Goal: Task Accomplishment & Management: Manage account settings

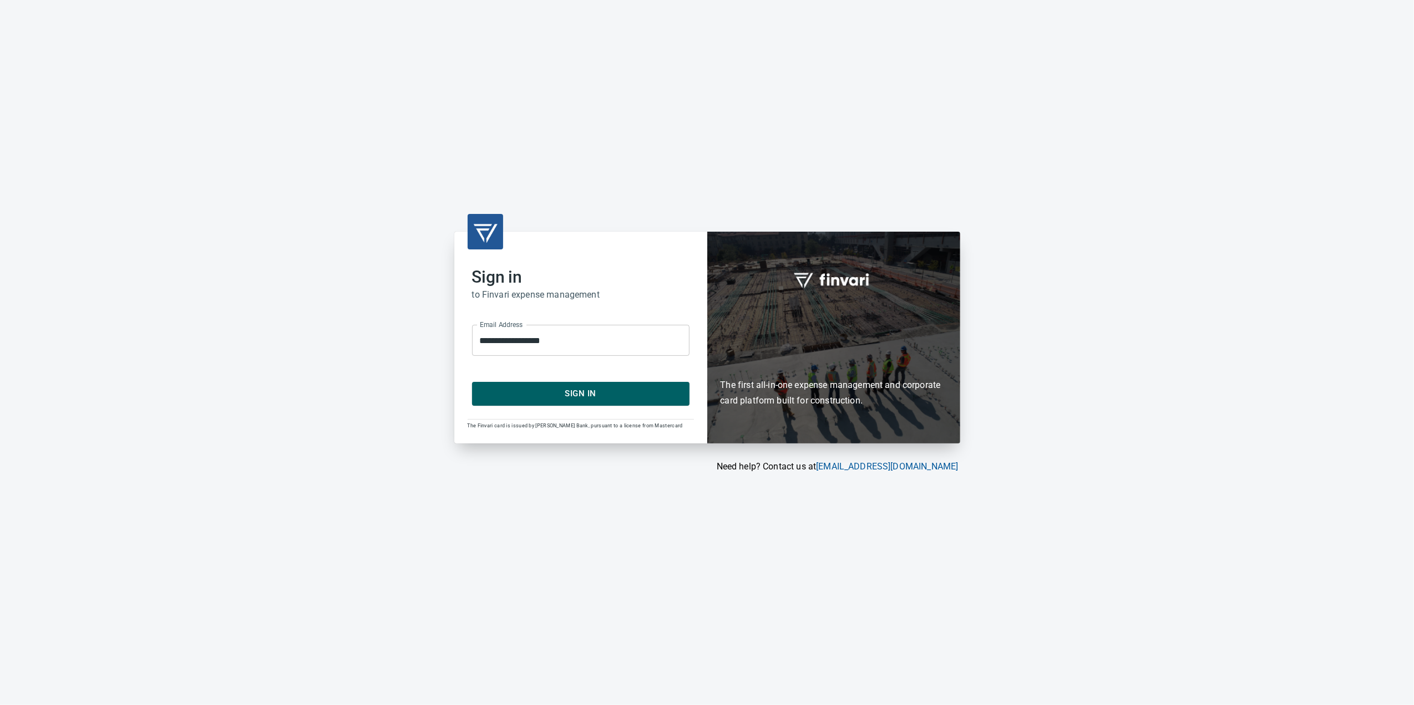
click at [483, 389] on button "Sign In" at bounding box center [580, 393] width 217 height 23
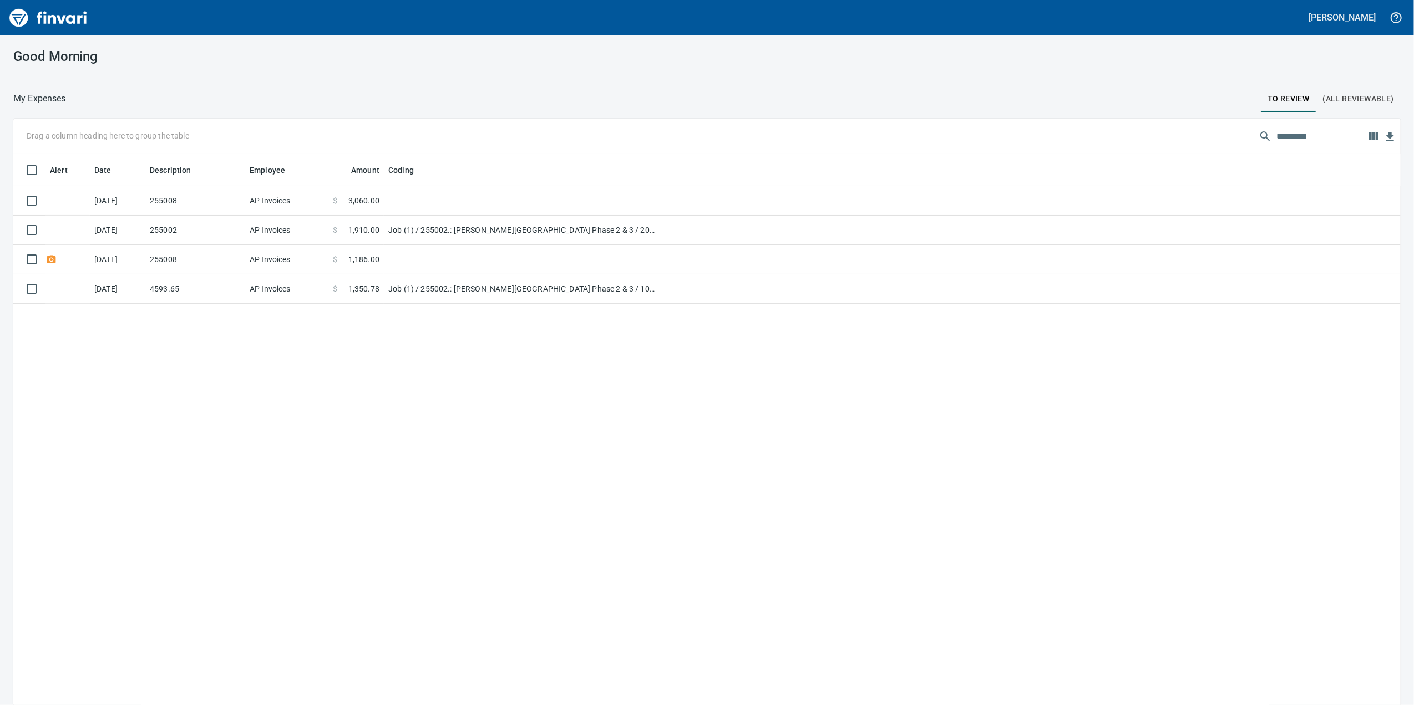
scroll to position [1, 1]
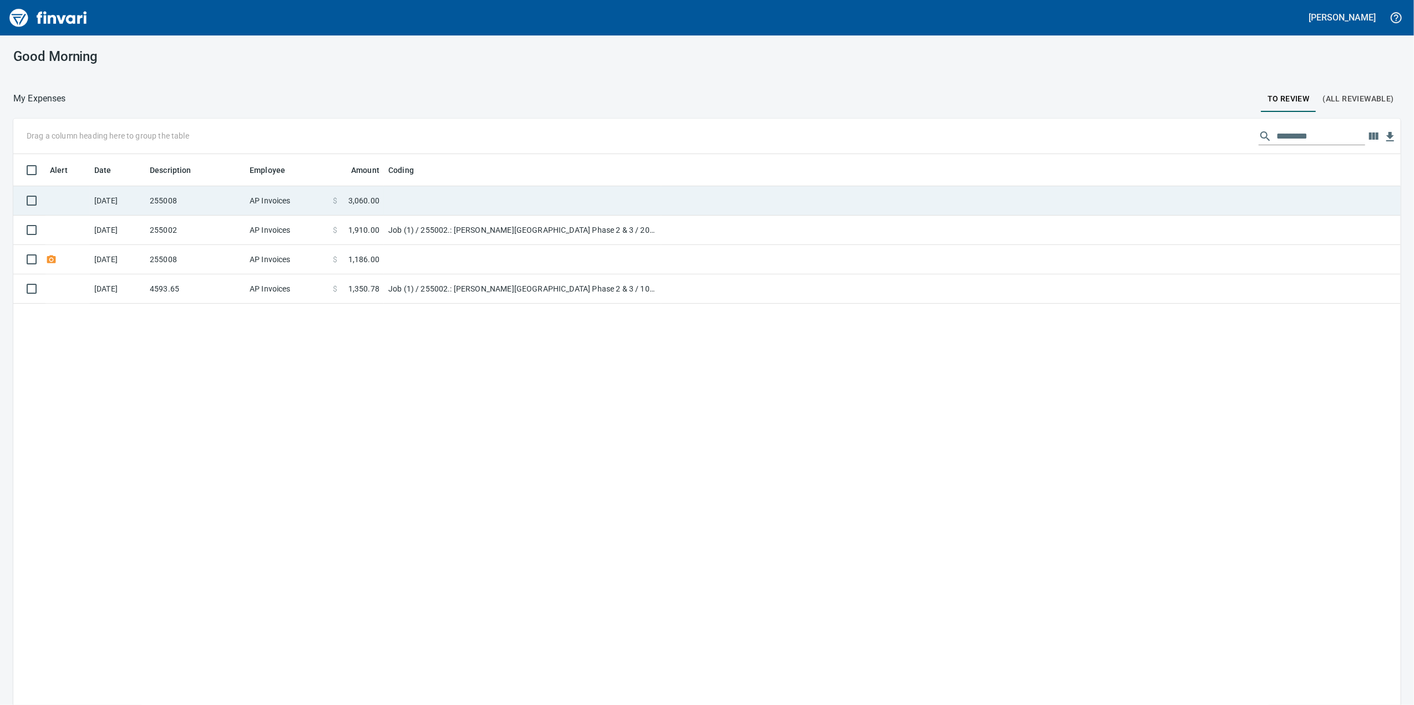
drag, startPoint x: 410, startPoint y: 202, endPoint x: 406, endPoint y: 210, distance: 8.5
click at [409, 202] on td at bounding box center [522, 200] width 277 height 29
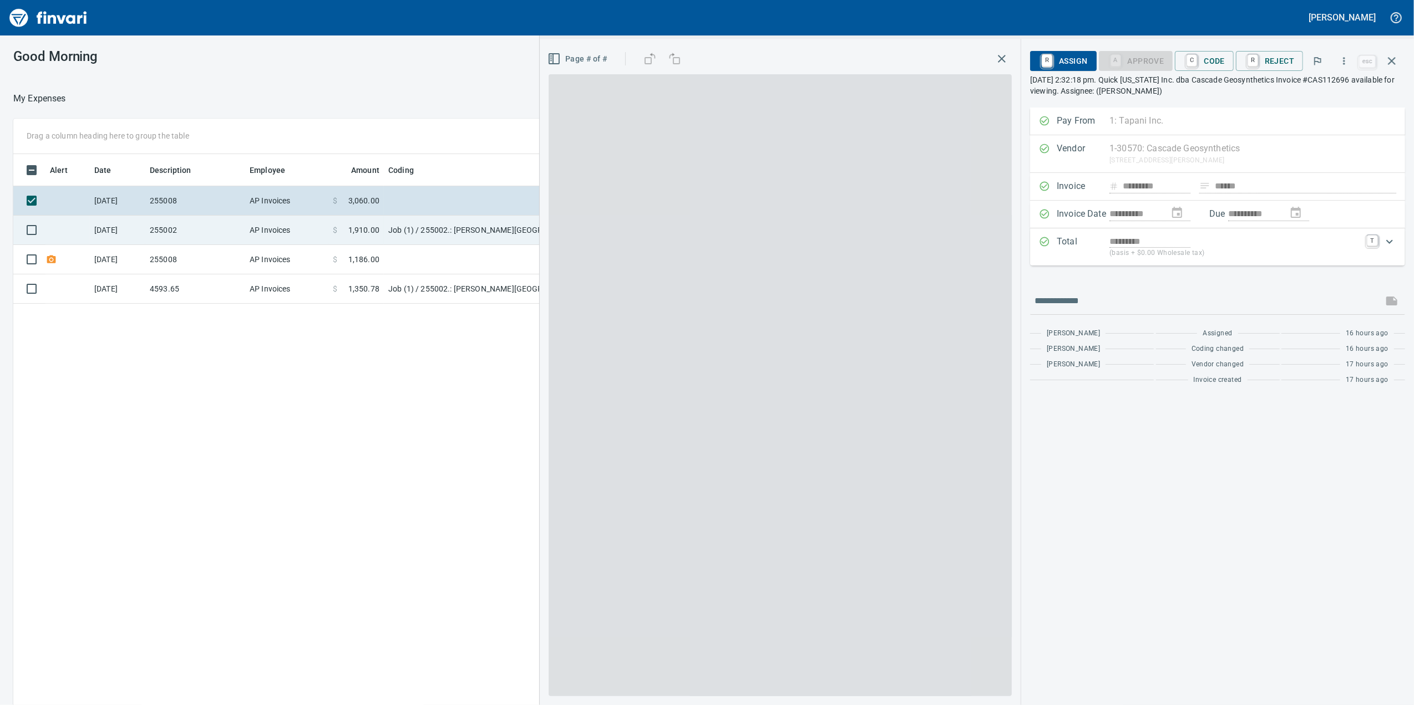
scroll to position [572, 1088]
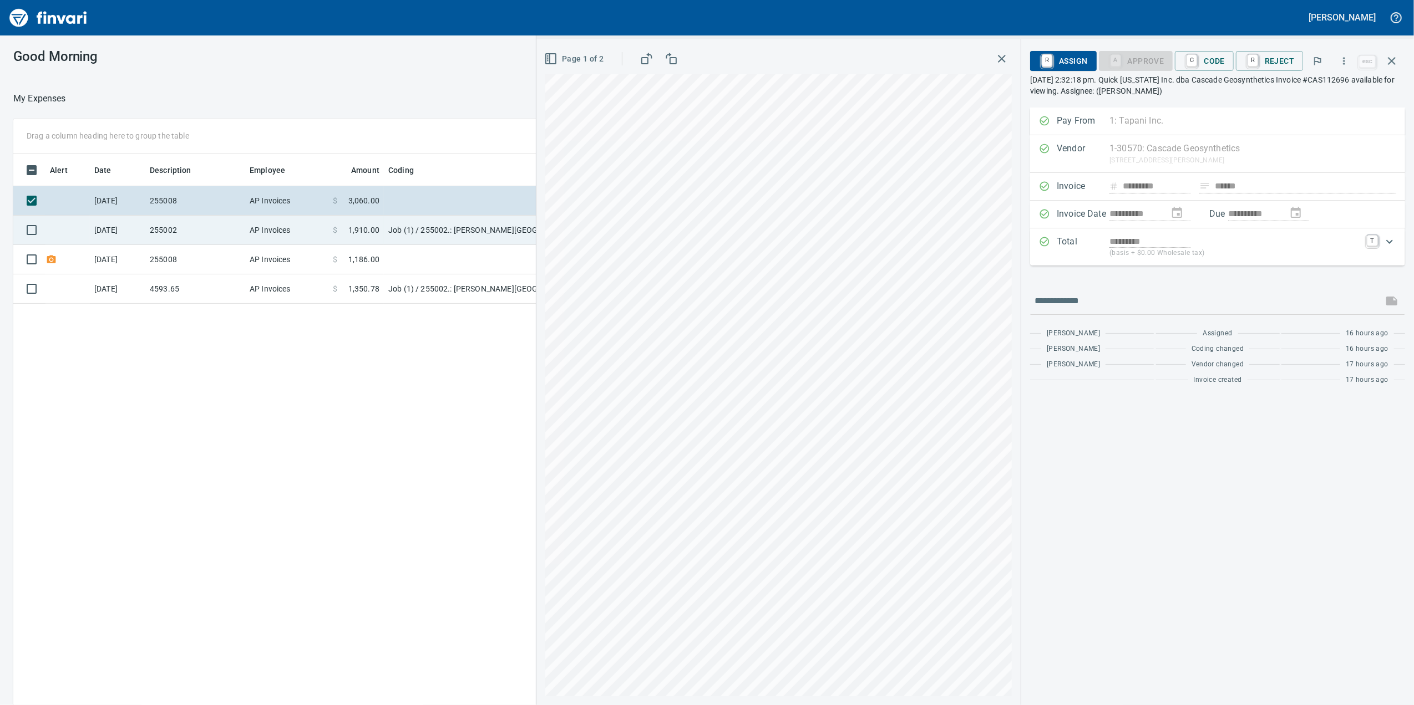
click at [371, 225] on span "1,910.00" at bounding box center [363, 230] width 31 height 11
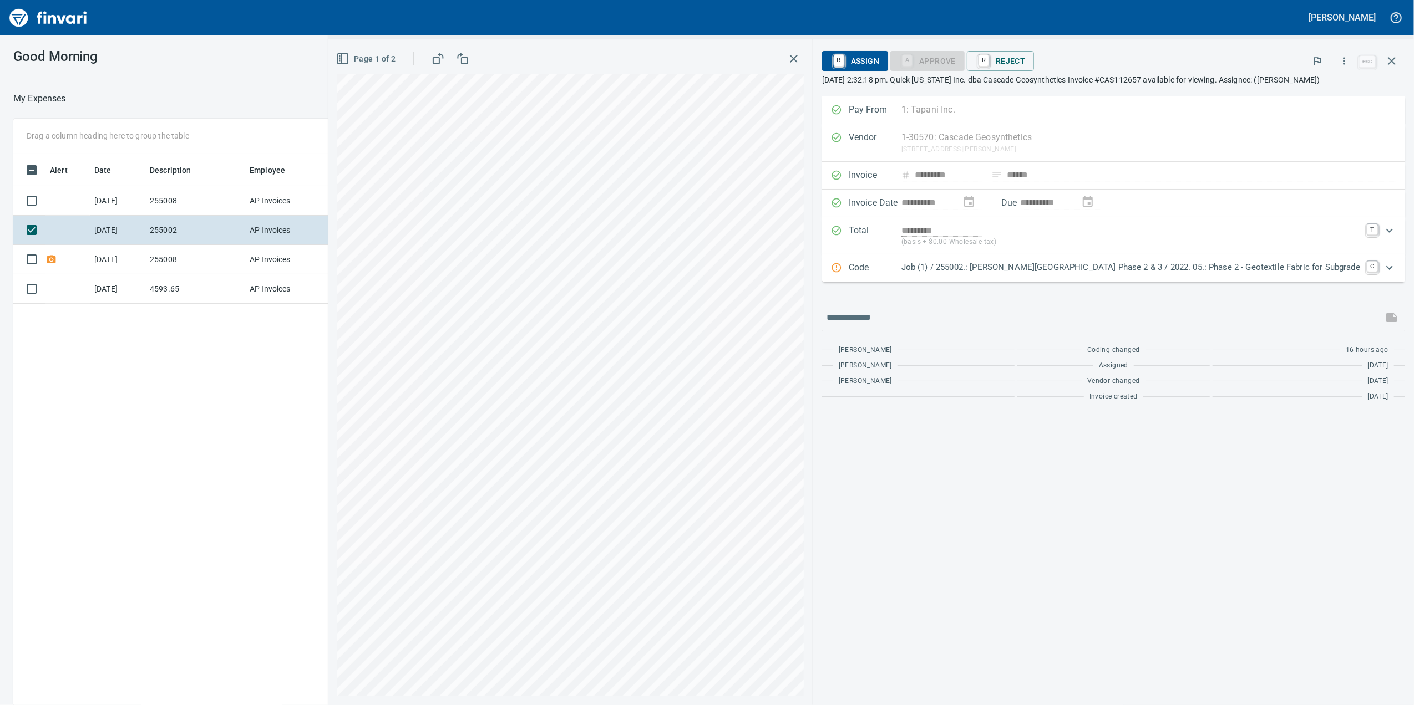
click at [1125, 269] on div "Code Job (1) / 255002.: [PERSON_NAME][GEOGRAPHIC_DATA] Phase 2 & 3 / 2022. 05.:…" at bounding box center [1113, 269] width 583 height 28
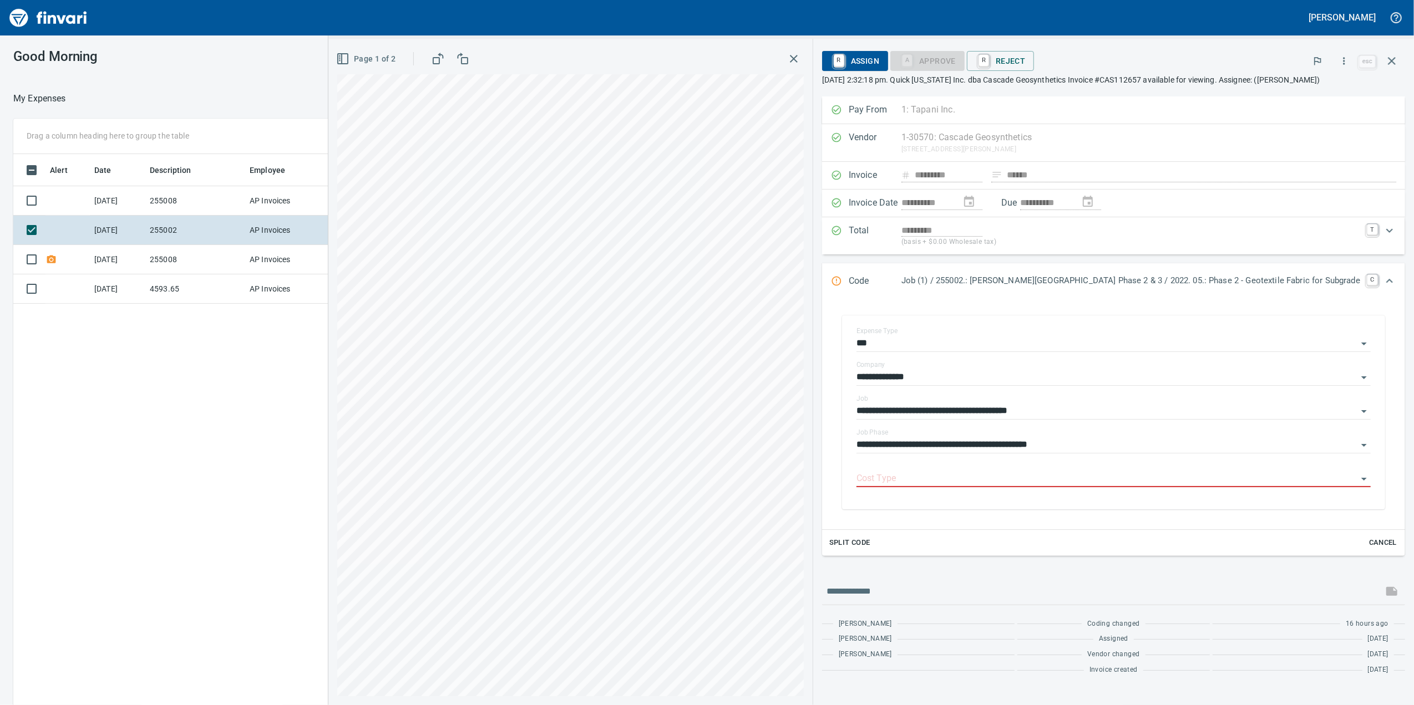
click at [1097, 285] on div "Code Job (1) / 255002.: [PERSON_NAME][GEOGRAPHIC_DATA] Phase 2 & 3 / 2022. 05.:…" at bounding box center [1113, 281] width 583 height 37
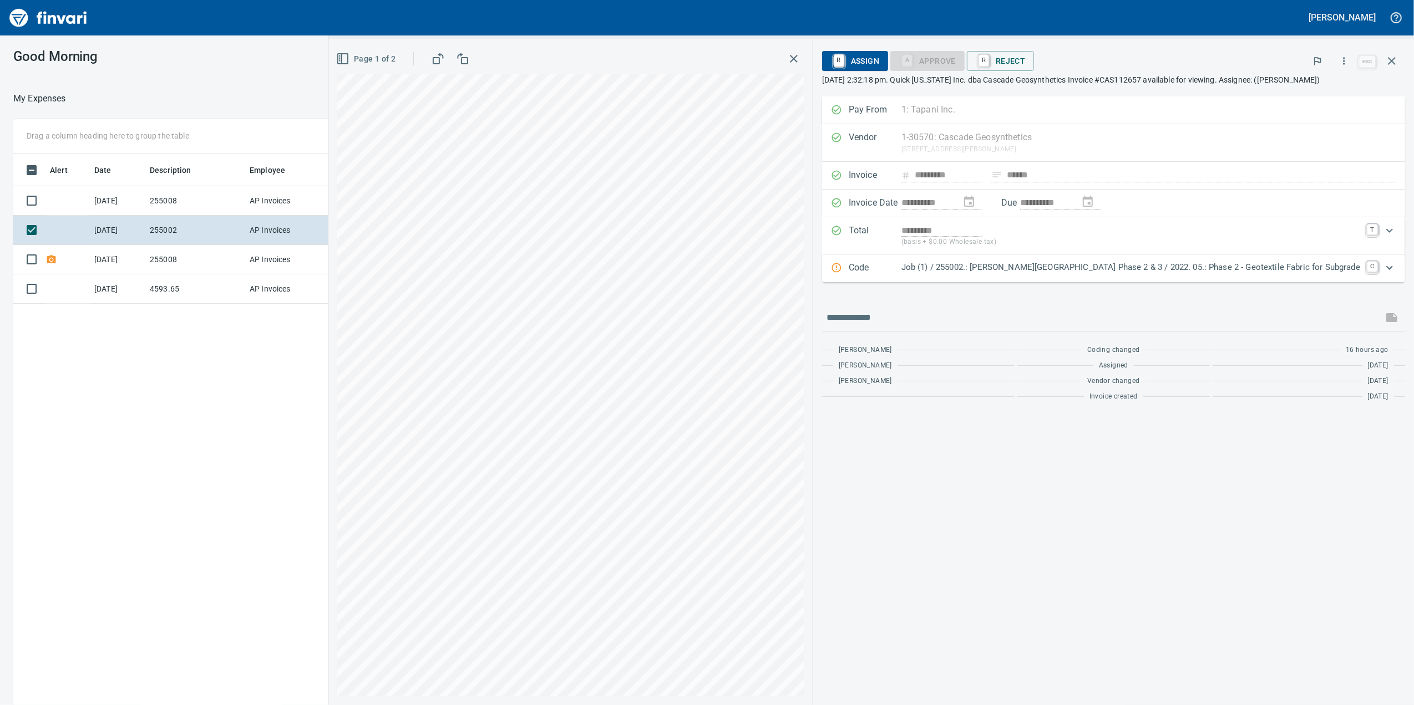
click at [1112, 274] on p "Job (1) / 255002.: [PERSON_NAME][GEOGRAPHIC_DATA] Phase 2 & 3 / 2022. 05.: Phas…" at bounding box center [1130, 267] width 459 height 13
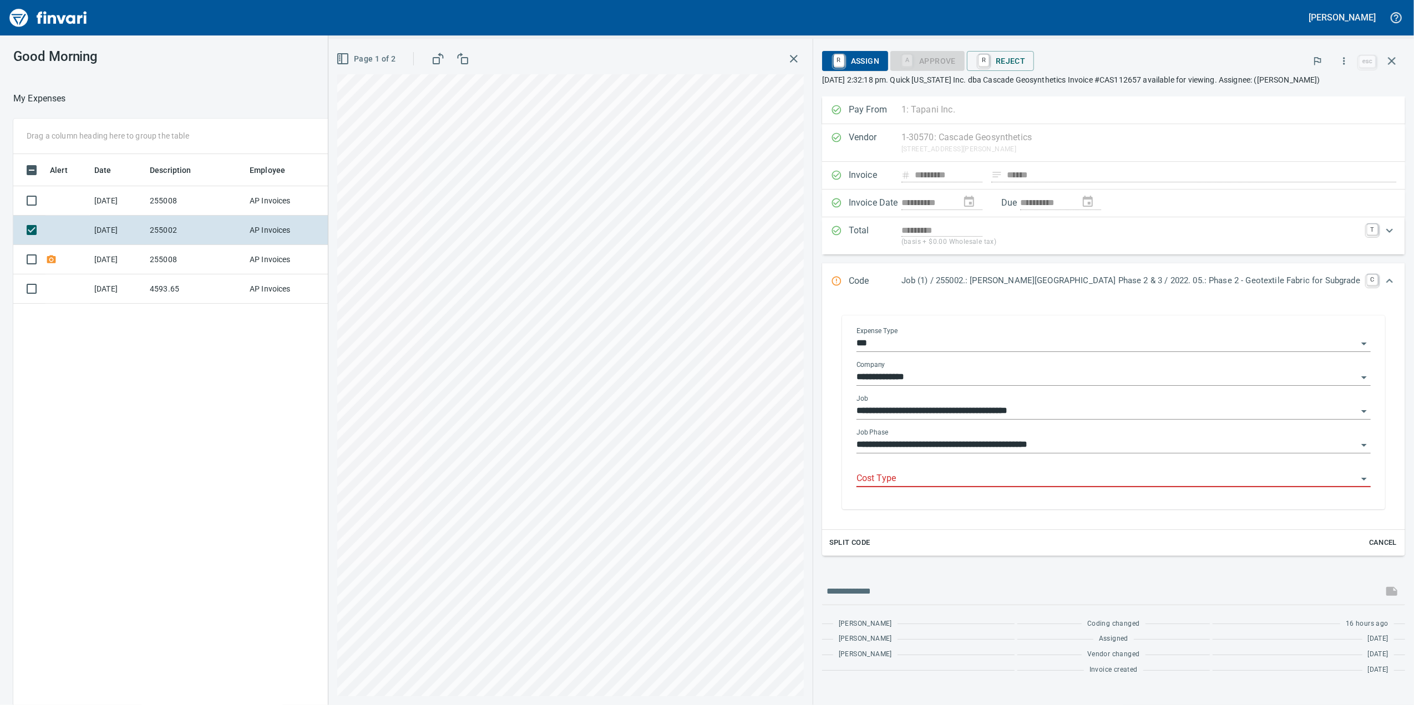
click at [1039, 453] on input "**********" at bounding box center [1106, 446] width 501 height 16
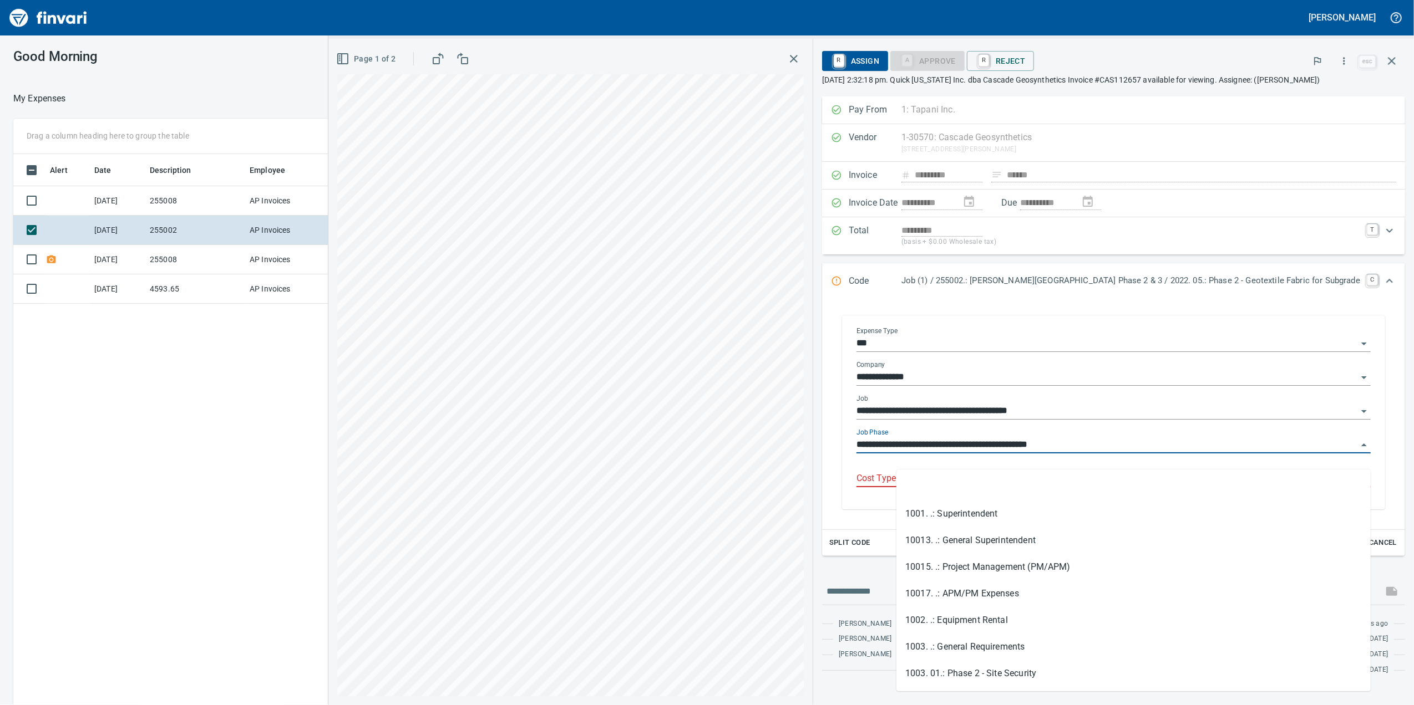
drag, startPoint x: 1118, startPoint y: 454, endPoint x: 1124, endPoint y: 453, distance: 5.6
click at [1119, 453] on input "**********" at bounding box center [1106, 446] width 501 height 16
click at [1128, 449] on div "**********" at bounding box center [1113, 441] width 514 height 25
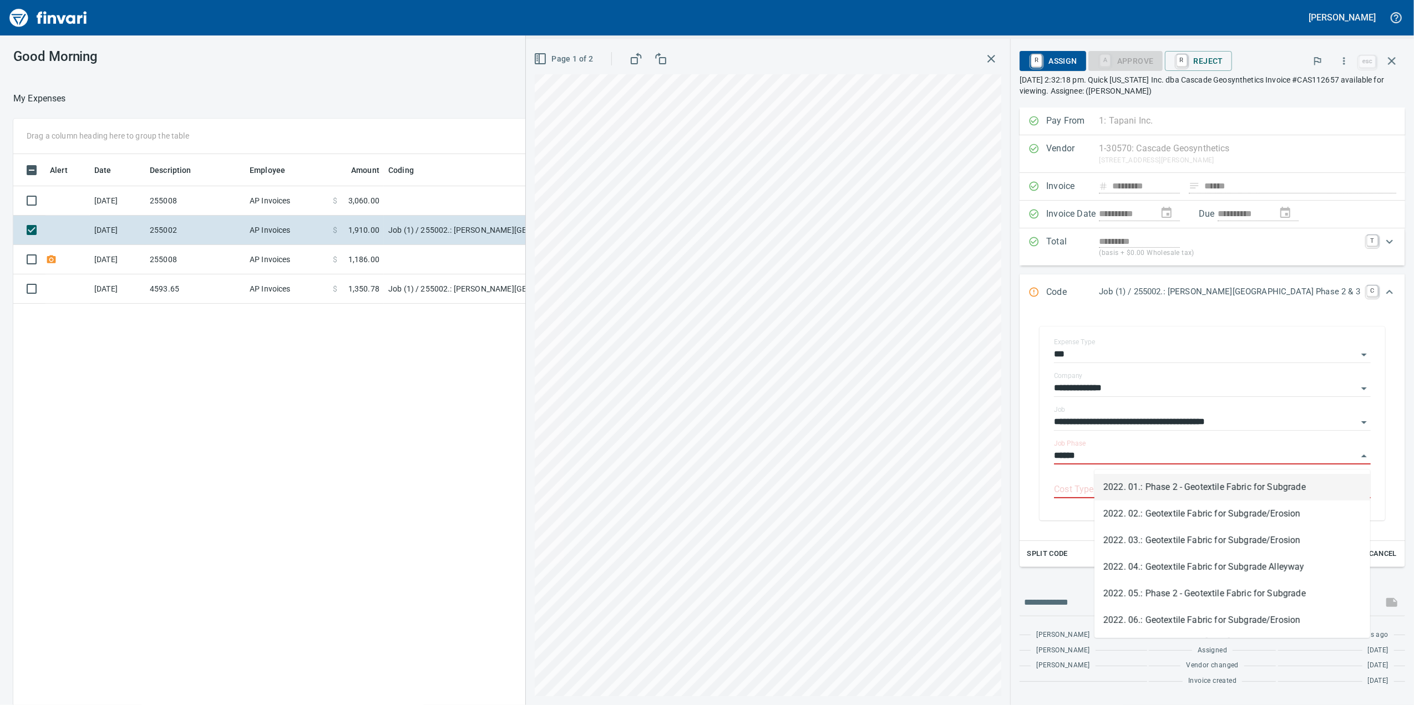
type input "******"
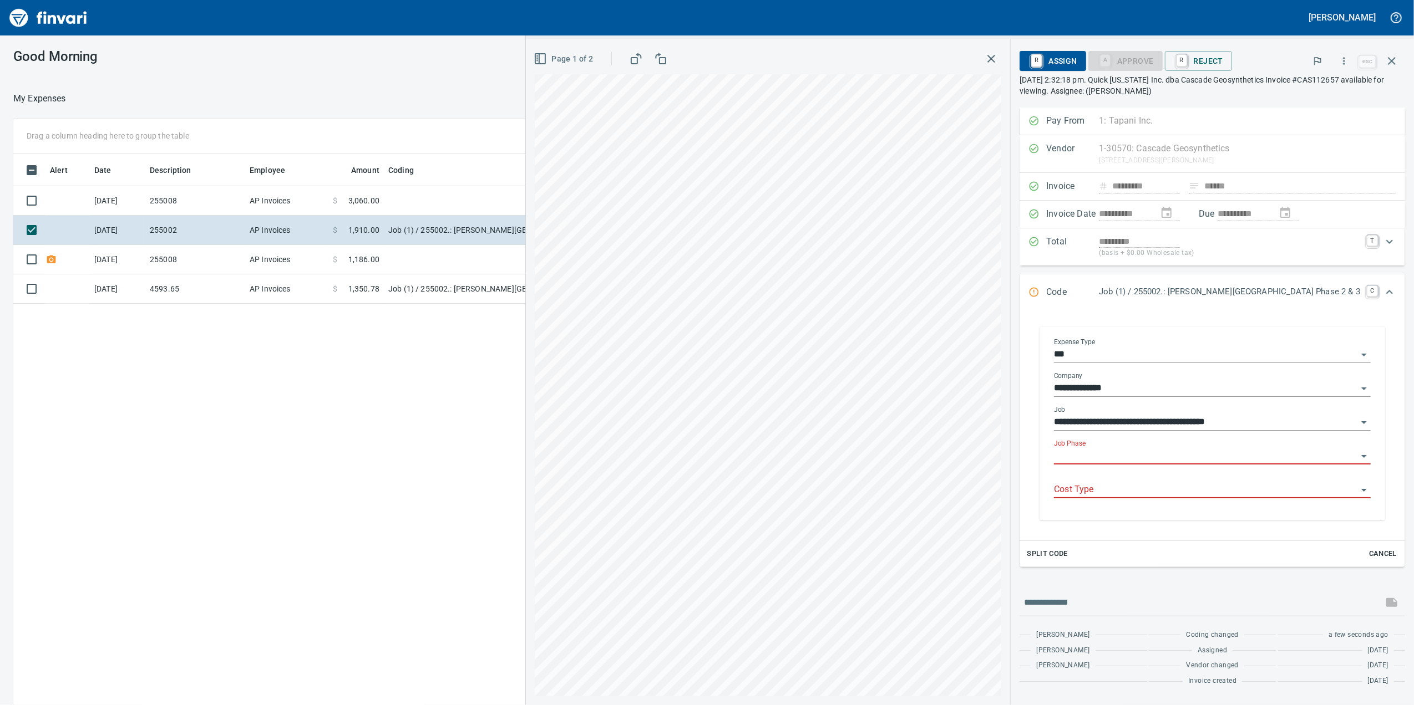
click at [1235, 458] on input "Job Phase" at bounding box center [1205, 457] width 303 height 16
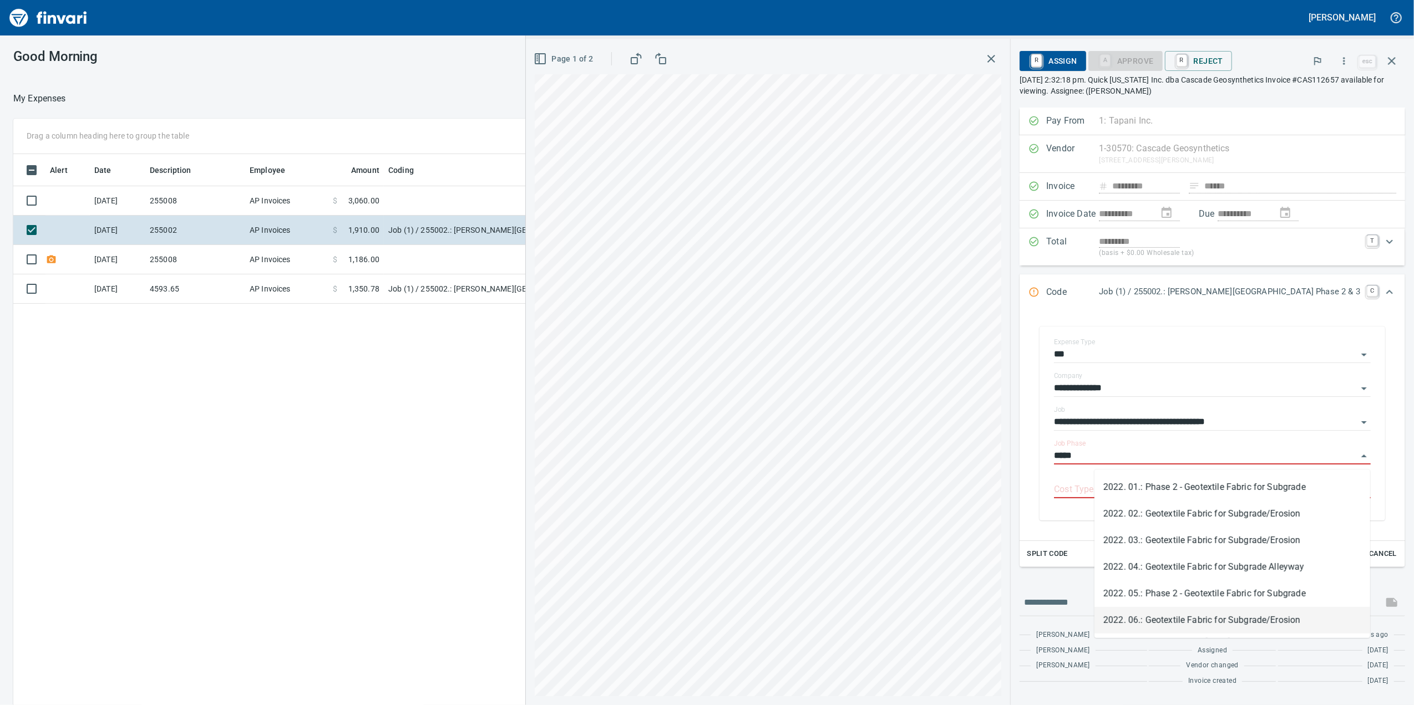
type input "*****"
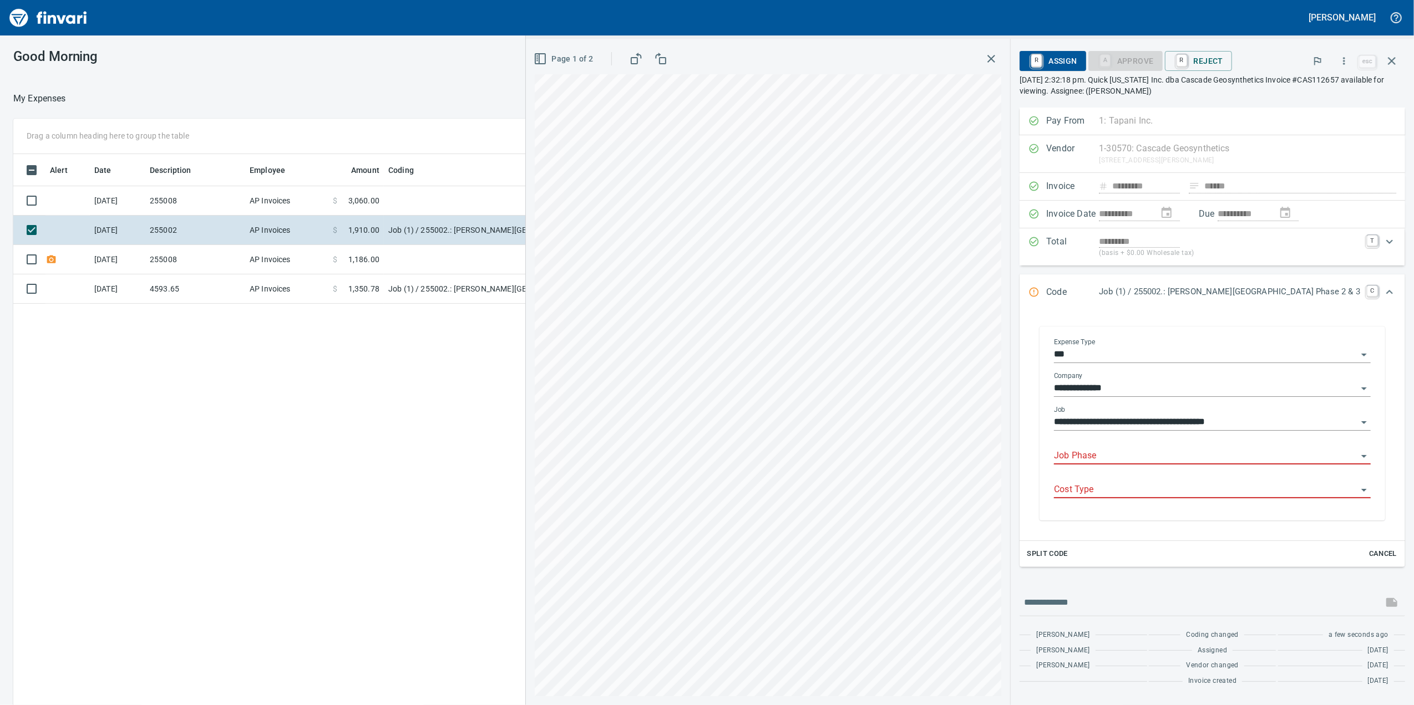
click at [1106, 455] on input "Job Phase" at bounding box center [1205, 457] width 303 height 16
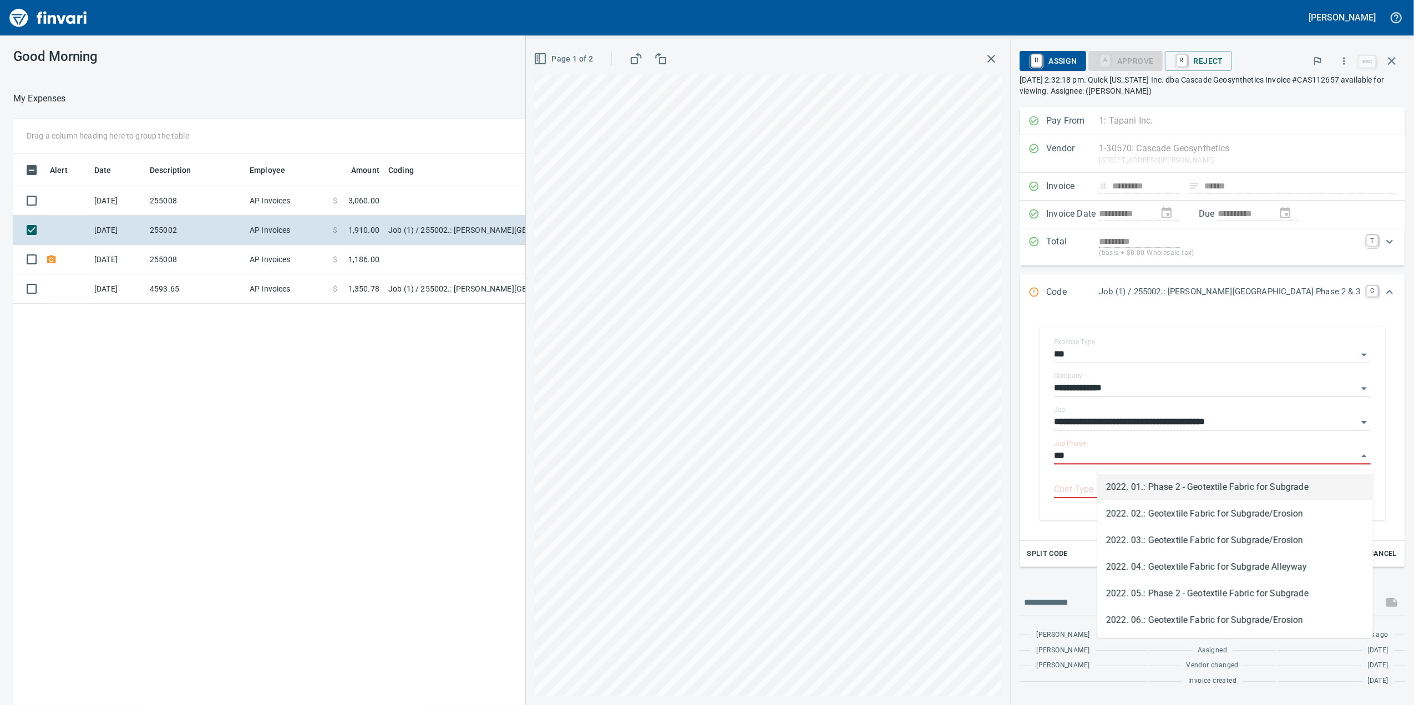
type input "***"
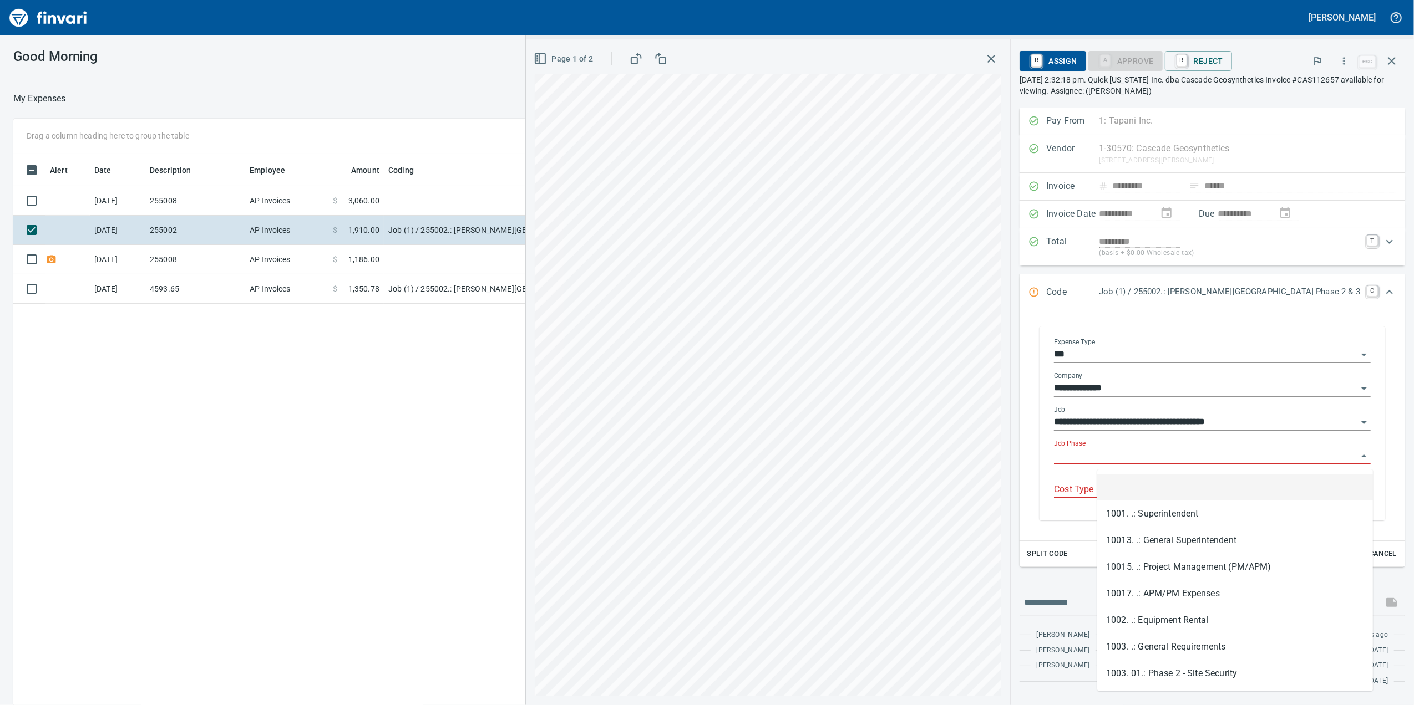
click at [1124, 455] on input "Job Phase" at bounding box center [1205, 457] width 303 height 16
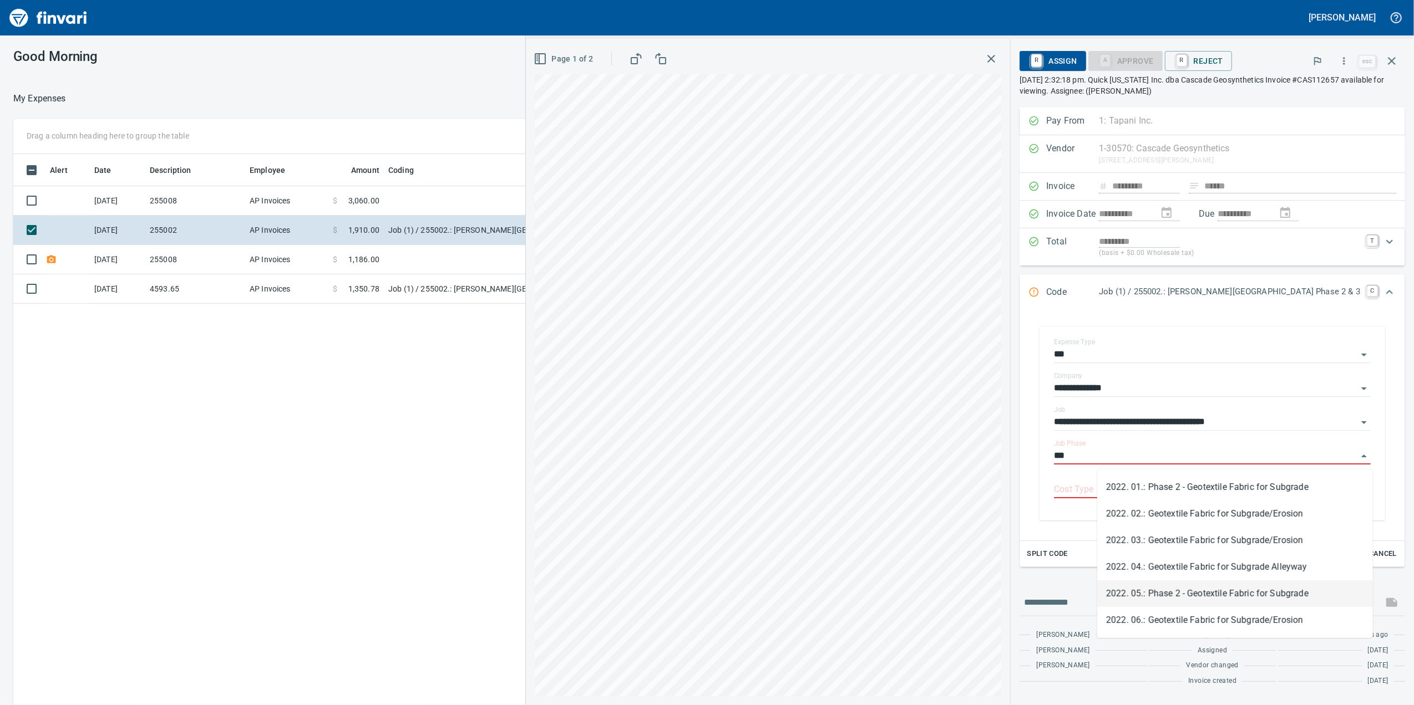
type input "***"
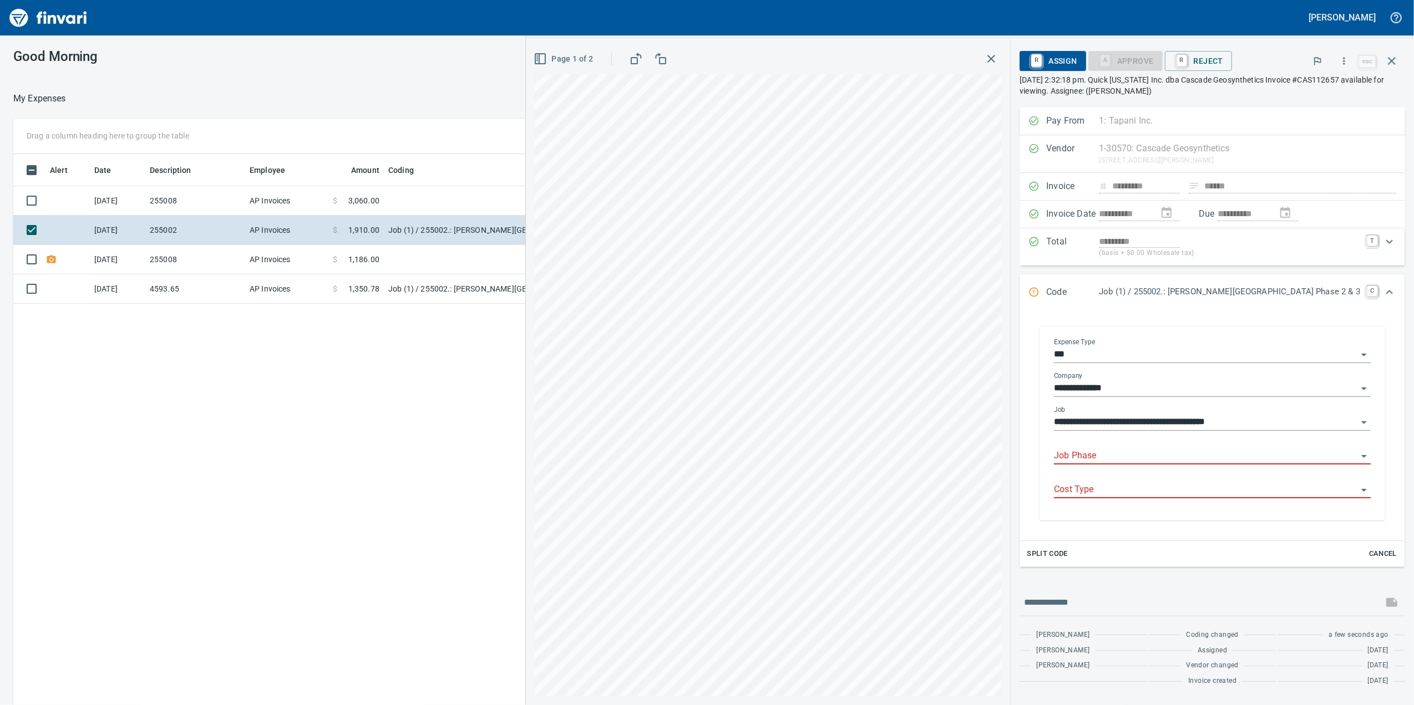
click at [1118, 458] on input "Job Phase" at bounding box center [1205, 457] width 303 height 16
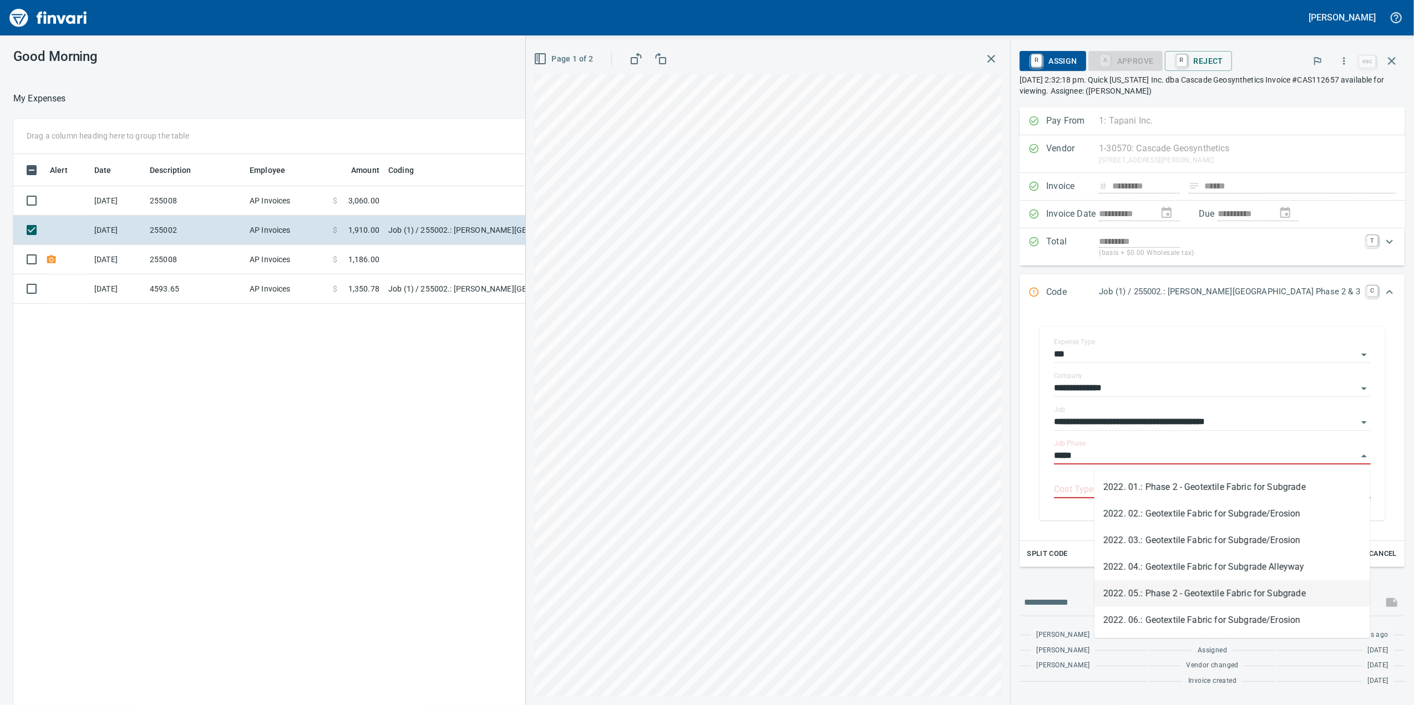
type input "*****"
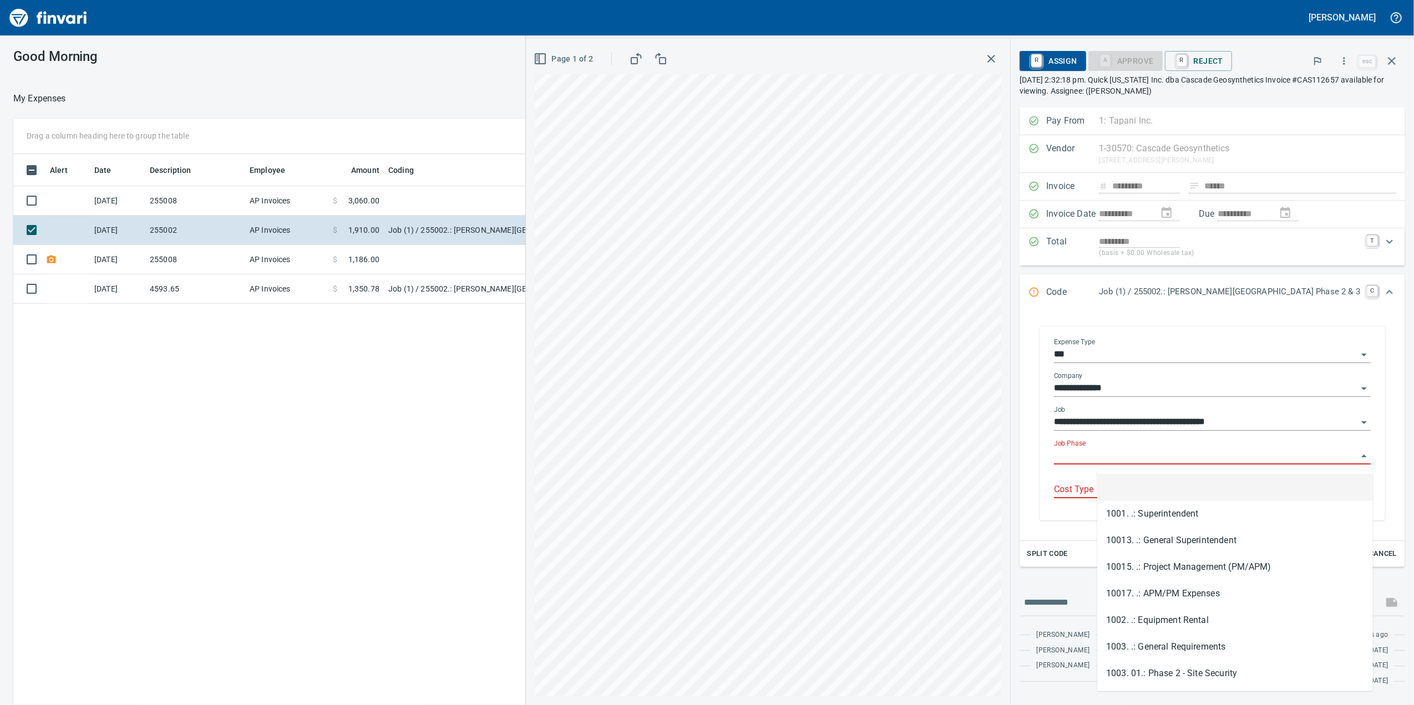
click at [1132, 458] on input "Job Phase" at bounding box center [1205, 457] width 303 height 16
type input "*****"
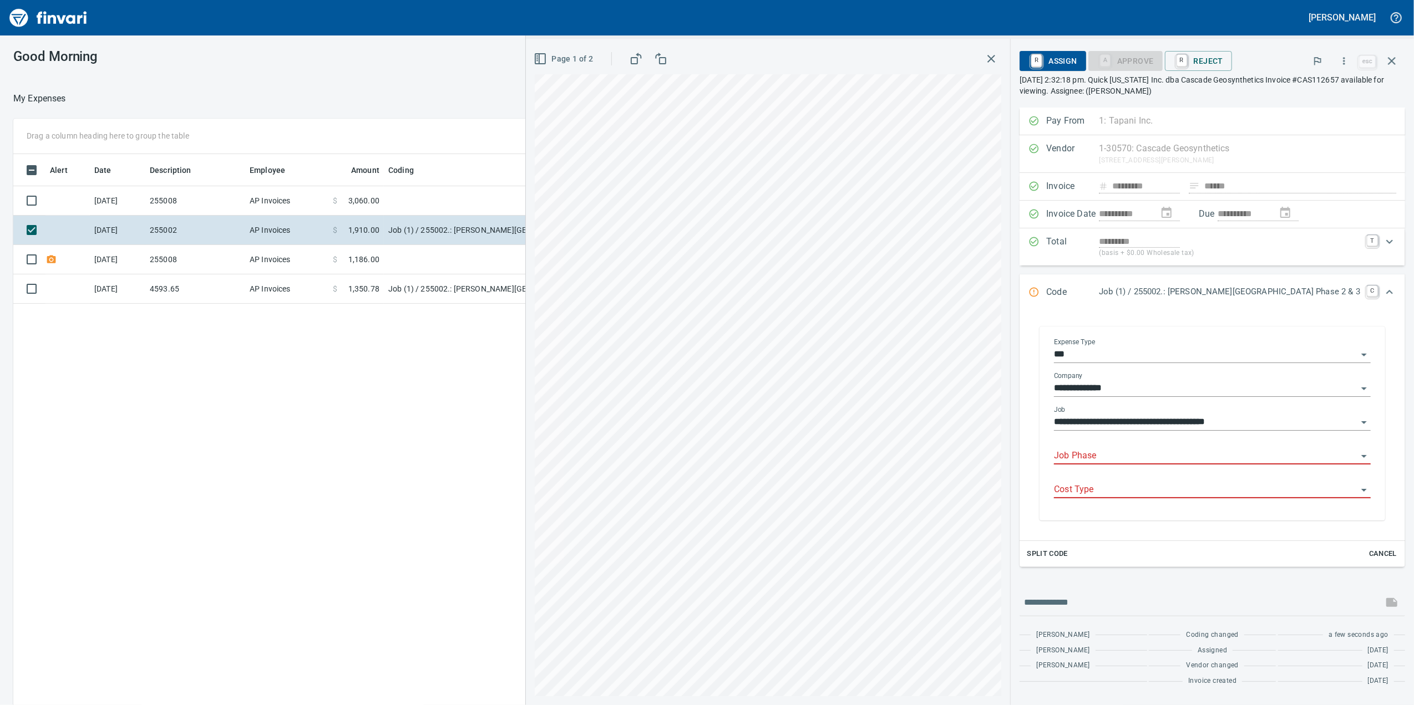
click at [1145, 457] on input "Job Phase" at bounding box center [1205, 457] width 303 height 16
paste input "**********"
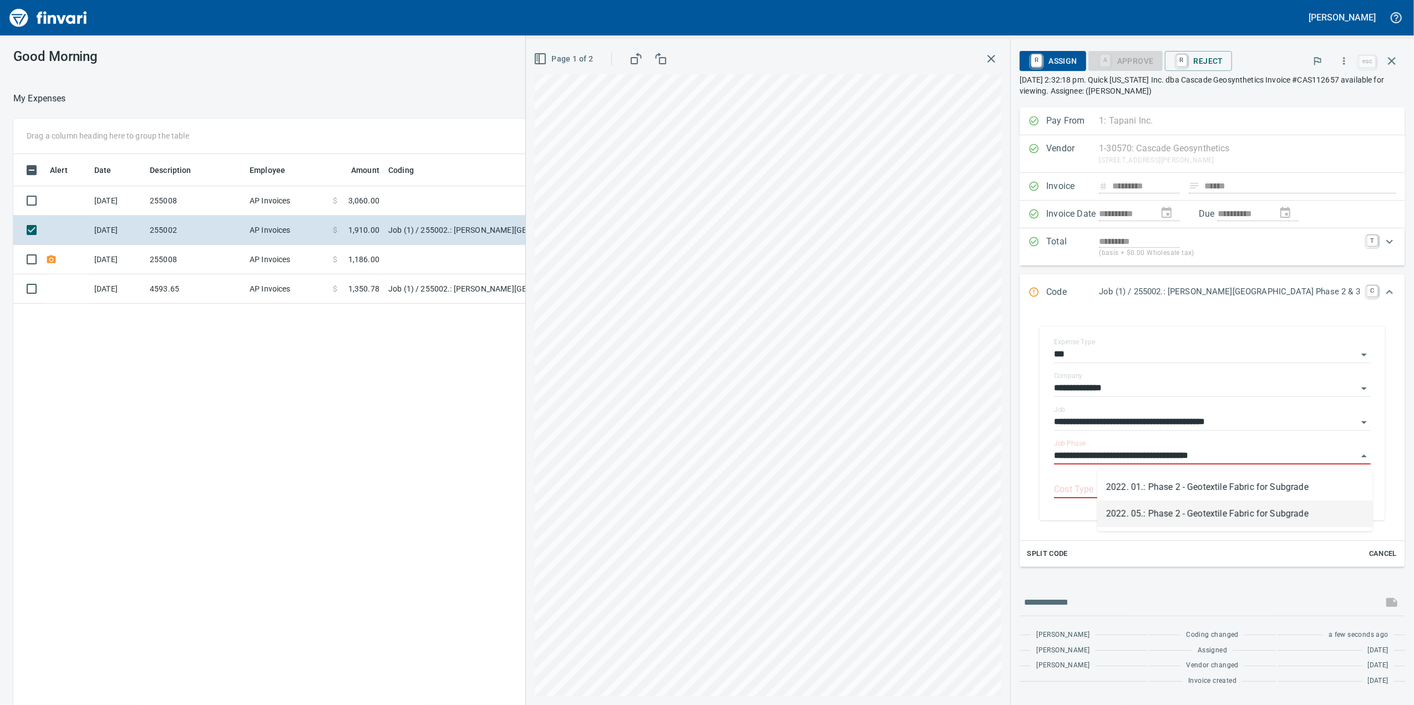
click at [1152, 515] on li "2022. 05.: Phase 2 - Geotextile Fabric for Subgrade" at bounding box center [1235, 514] width 276 height 27
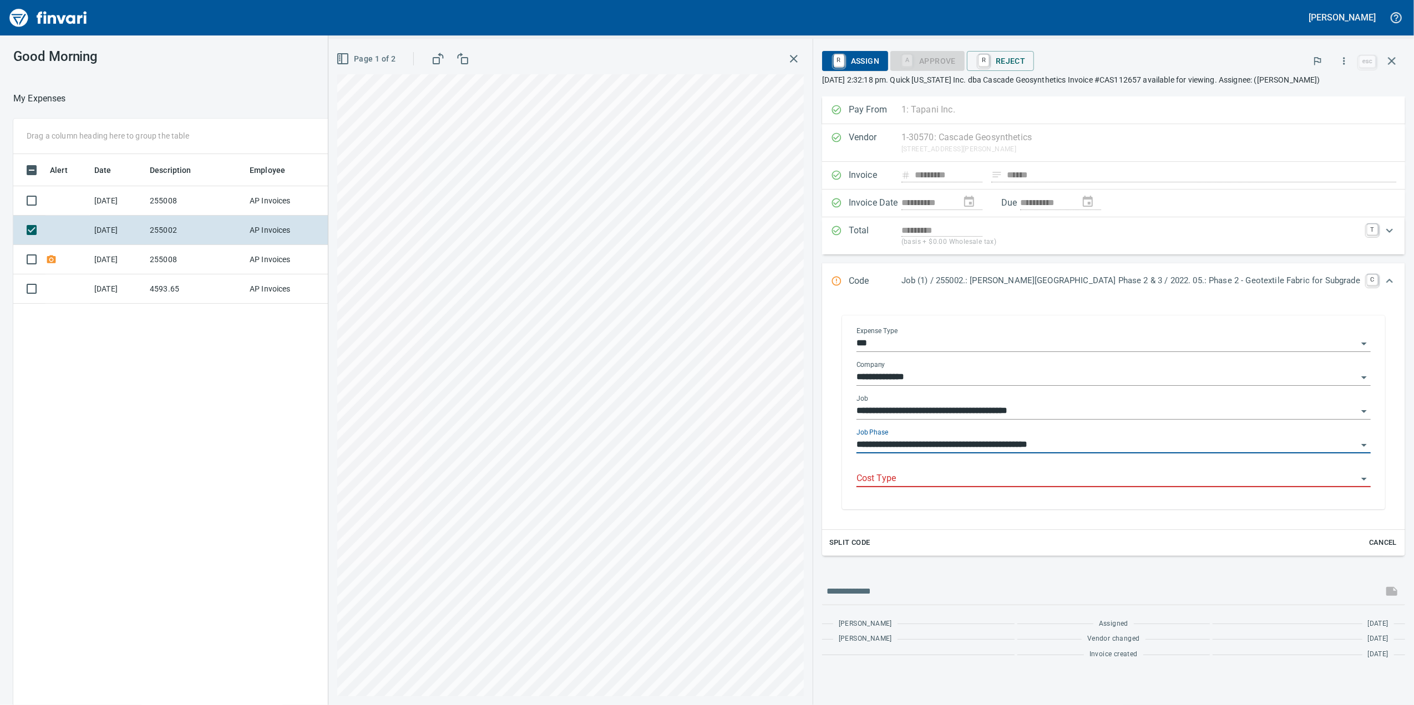
type input "**********"
click at [1128, 487] on input "Cost Type" at bounding box center [1106, 479] width 501 height 16
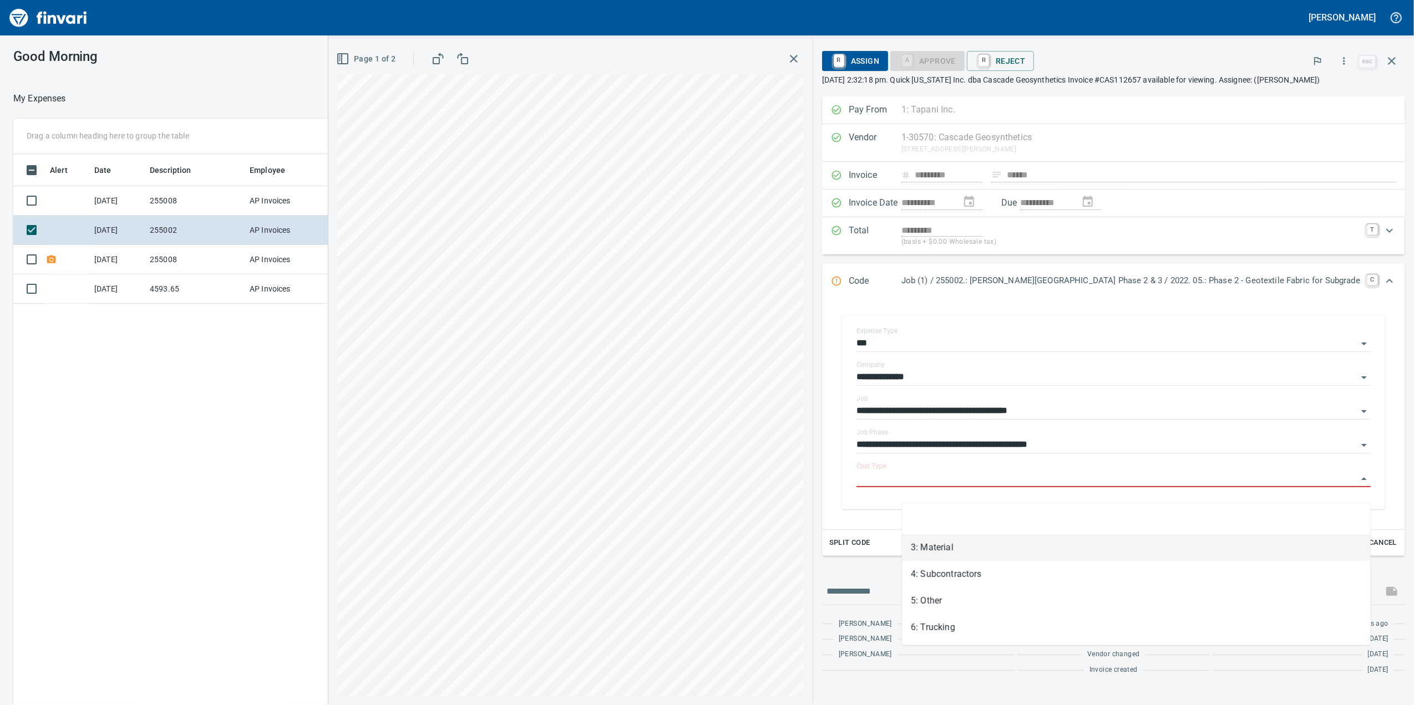
click at [1012, 549] on li "3: Material" at bounding box center [1136, 548] width 469 height 27
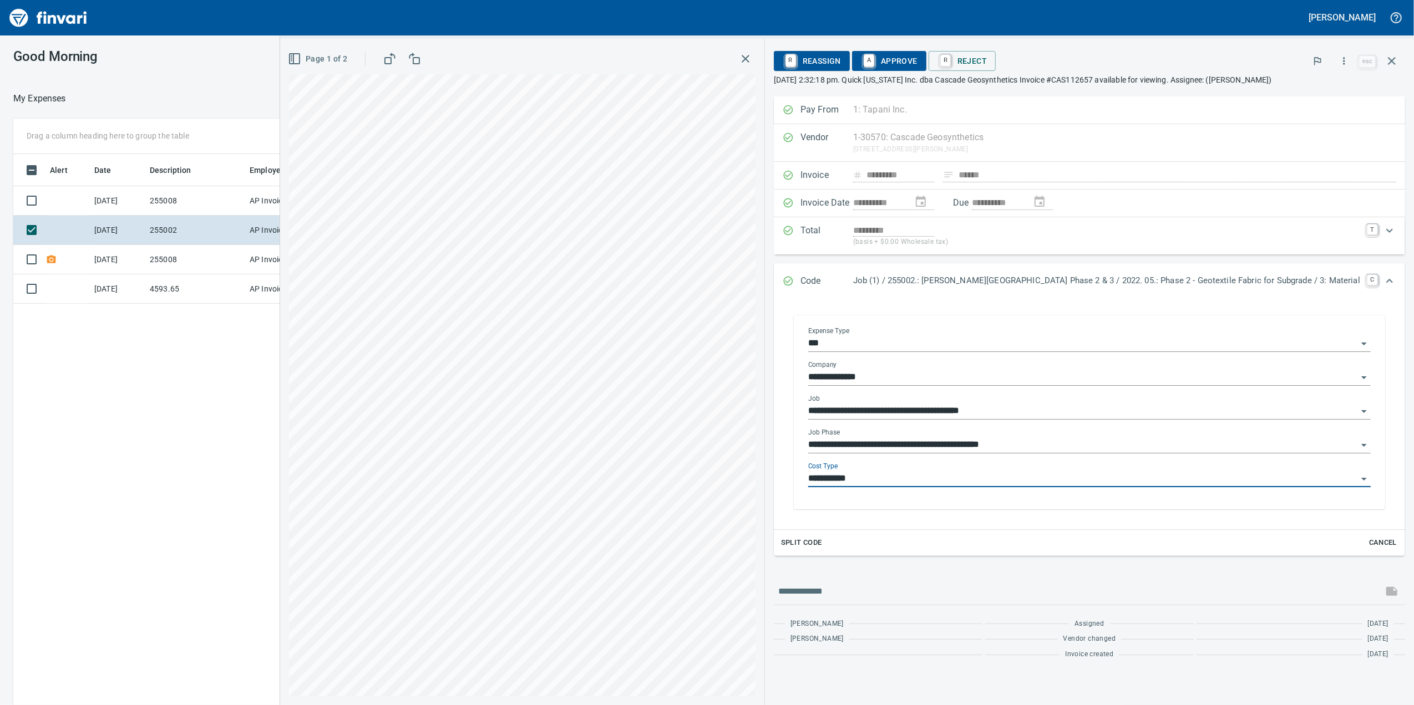
type input "**********"
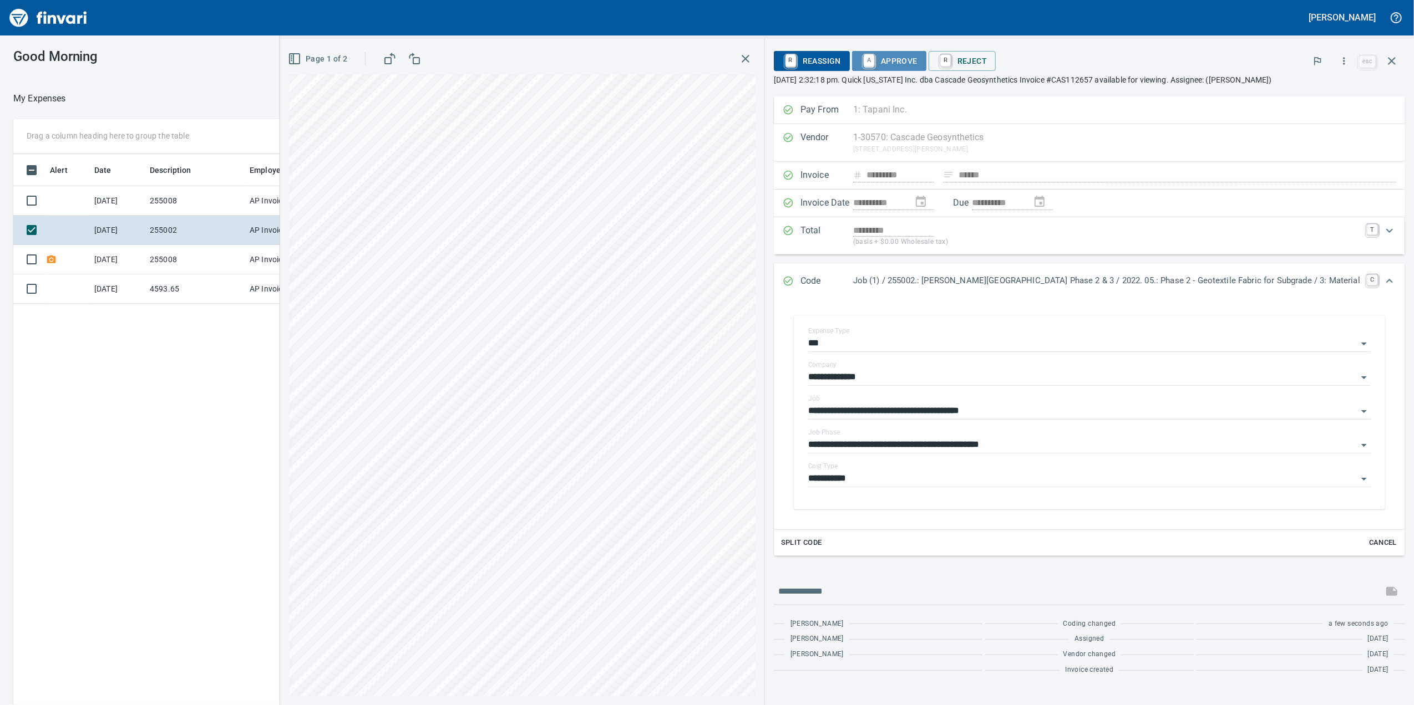
click at [917, 63] on span "A Approve" at bounding box center [889, 61] width 57 height 19
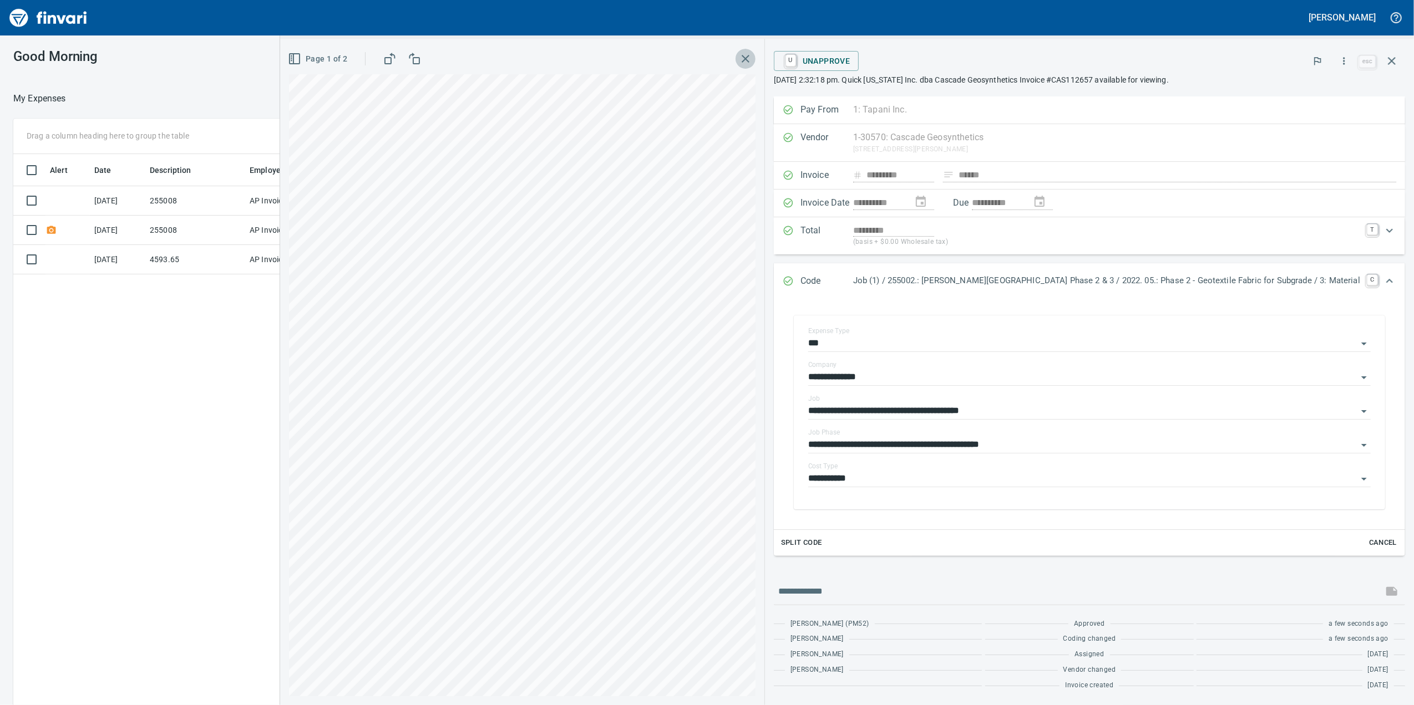
click at [749, 62] on icon "button" at bounding box center [745, 59] width 8 height 8
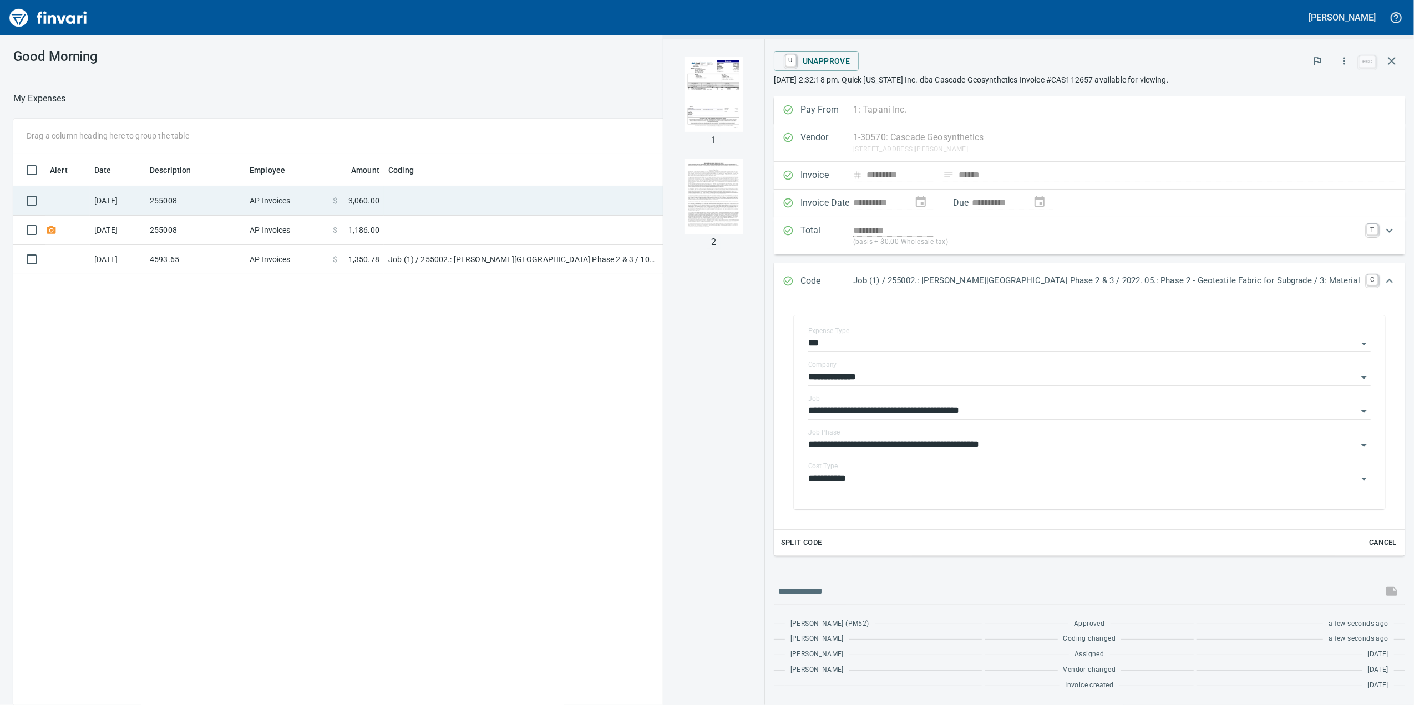
click at [367, 193] on td "$ 3,060.00" at bounding box center [355, 200] width 55 height 29
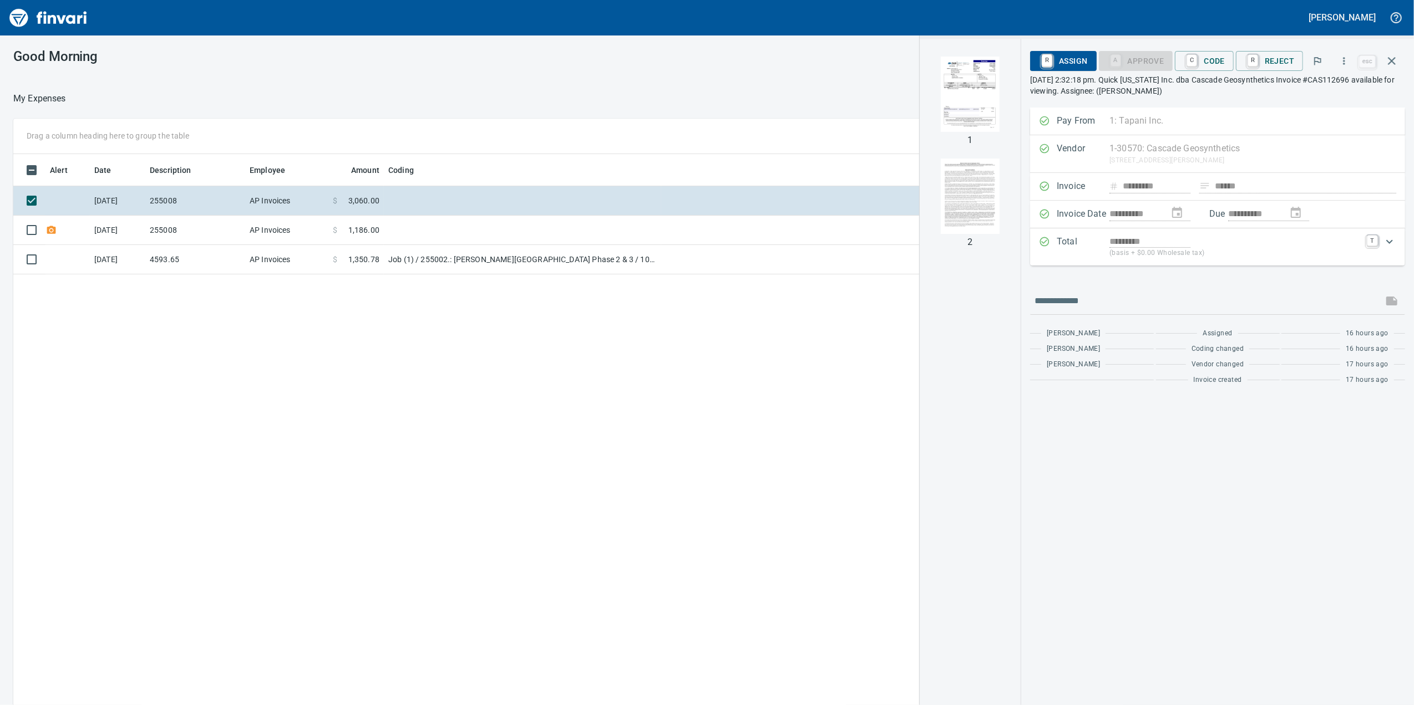
click at [969, 85] on img "button" at bounding box center [969, 94] width 75 height 75
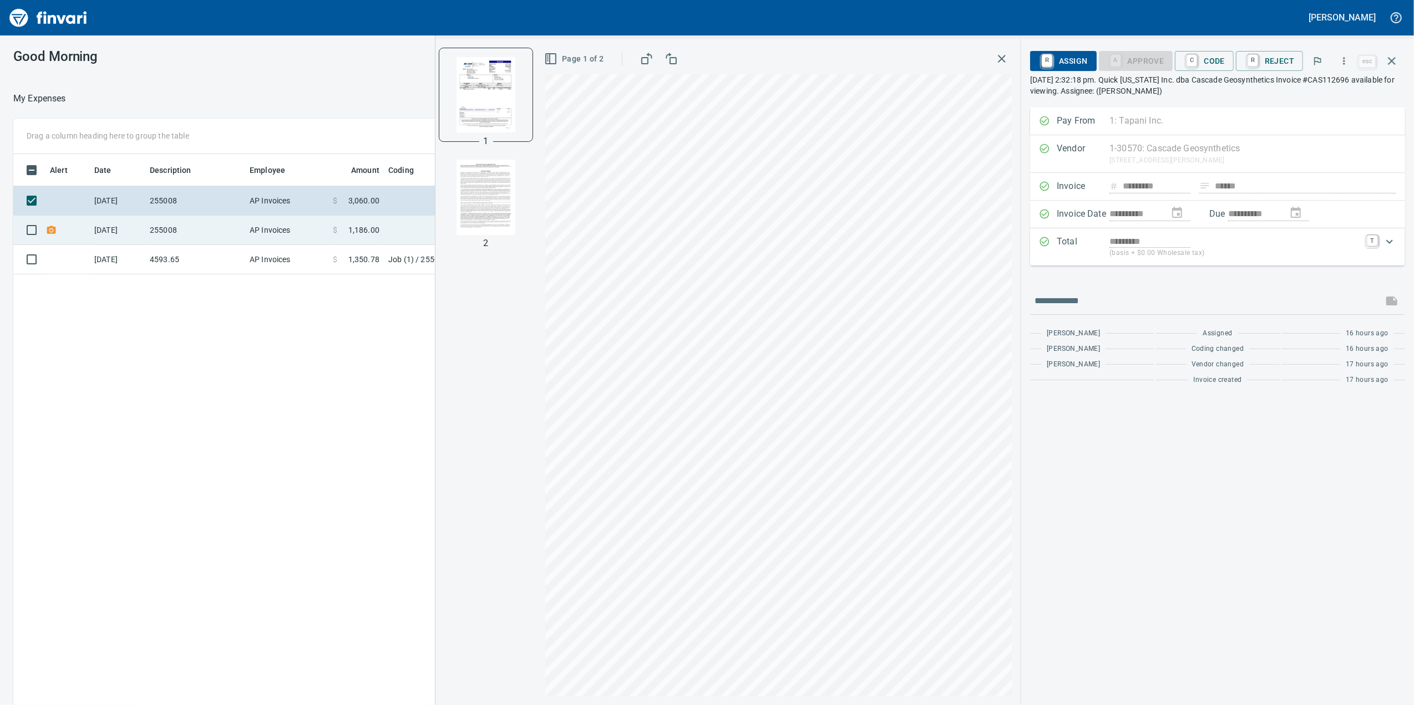
click at [347, 225] on span at bounding box center [342, 230] width 11 height 11
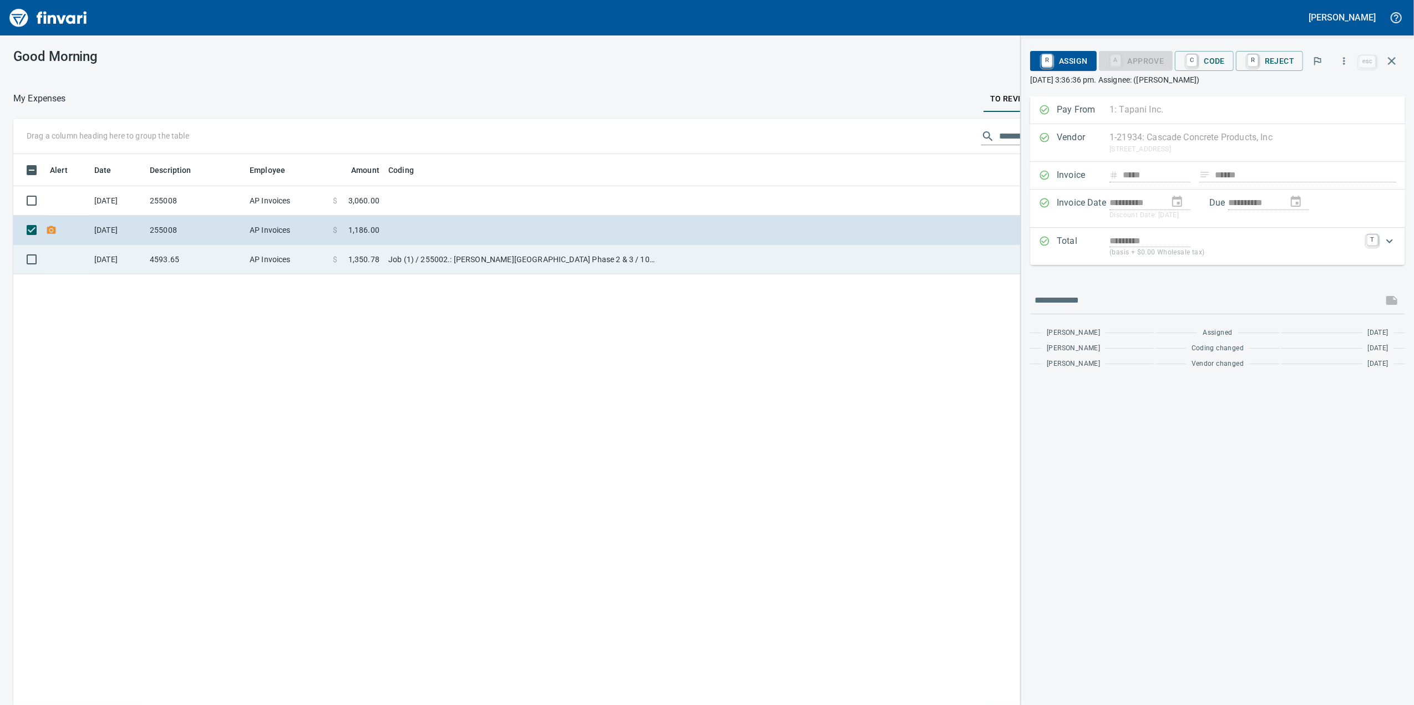
click at [339, 252] on td "$ 1,350.78" at bounding box center [355, 259] width 55 height 29
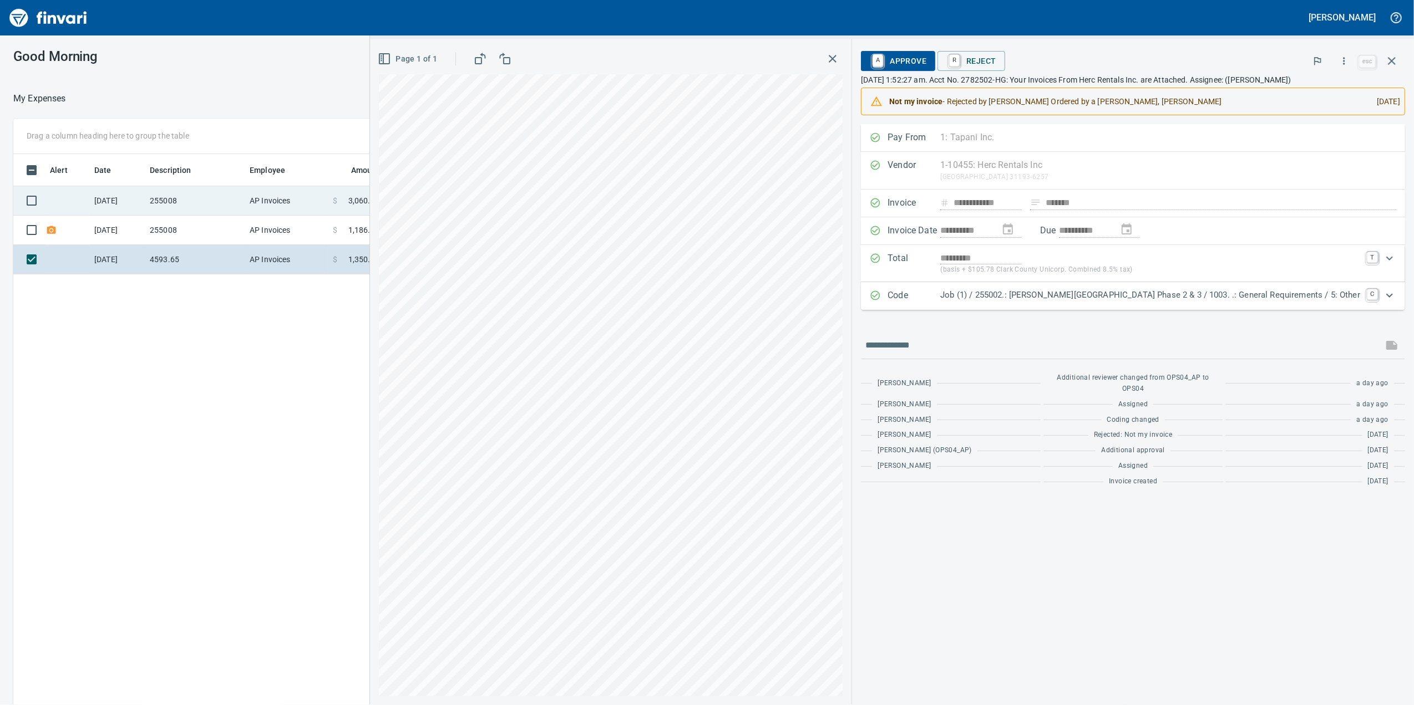
click at [302, 201] on td "AP Invoices" at bounding box center [286, 200] width 83 height 29
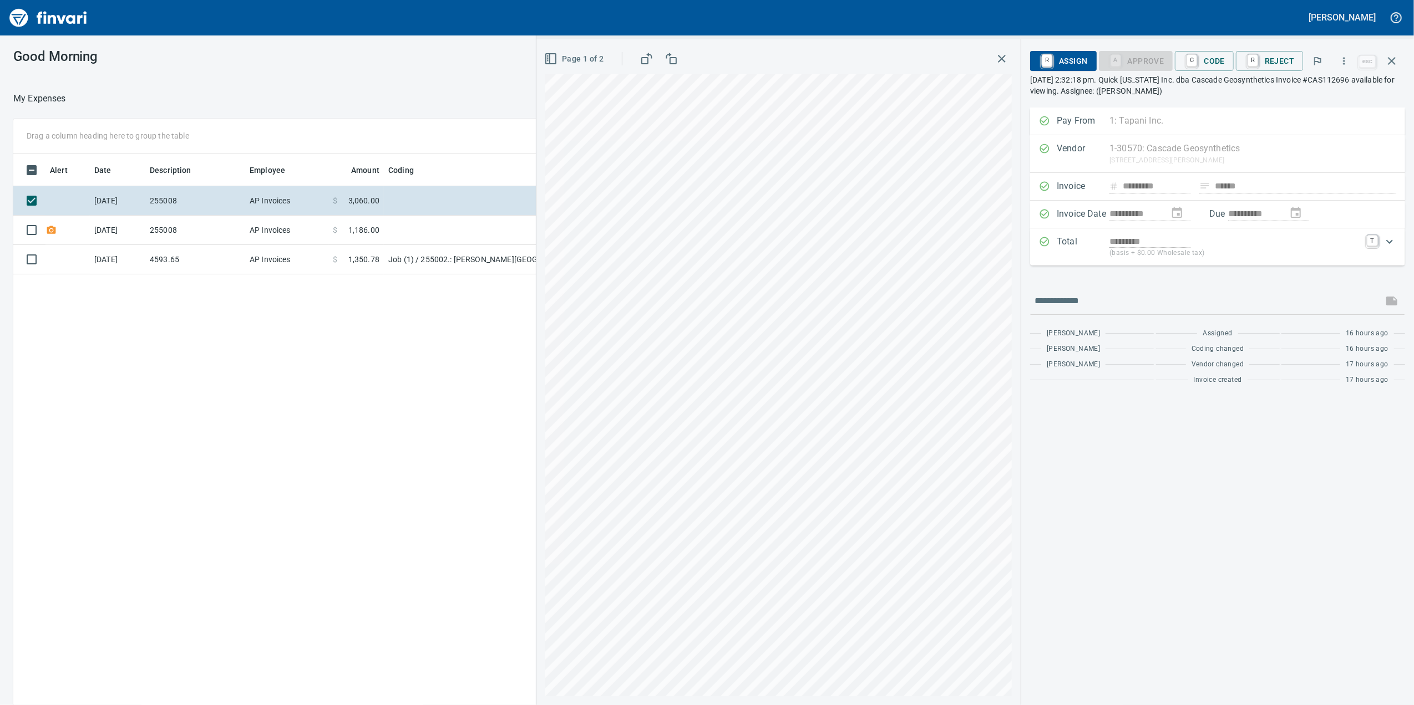
click at [1091, 252] on p "Total" at bounding box center [1083, 247] width 53 height 24
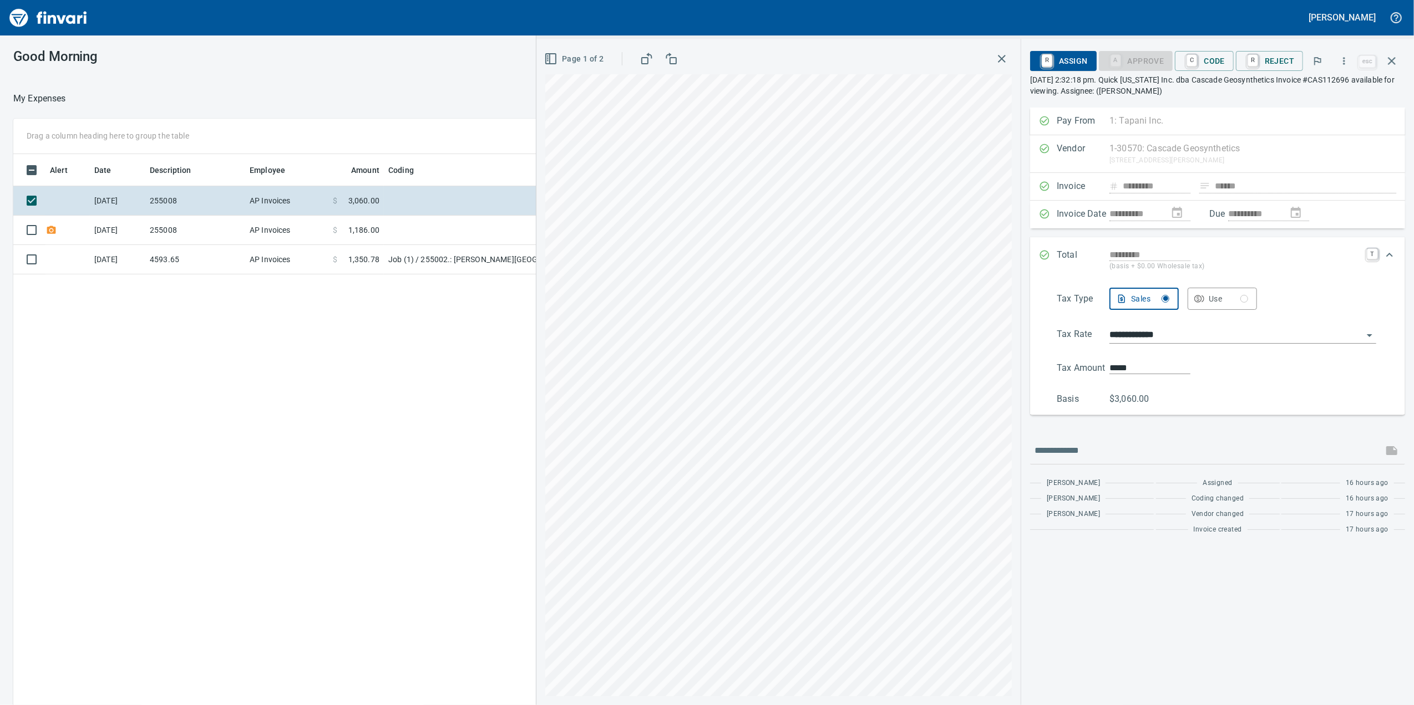
click at [1090, 252] on p "Total" at bounding box center [1083, 260] width 53 height 24
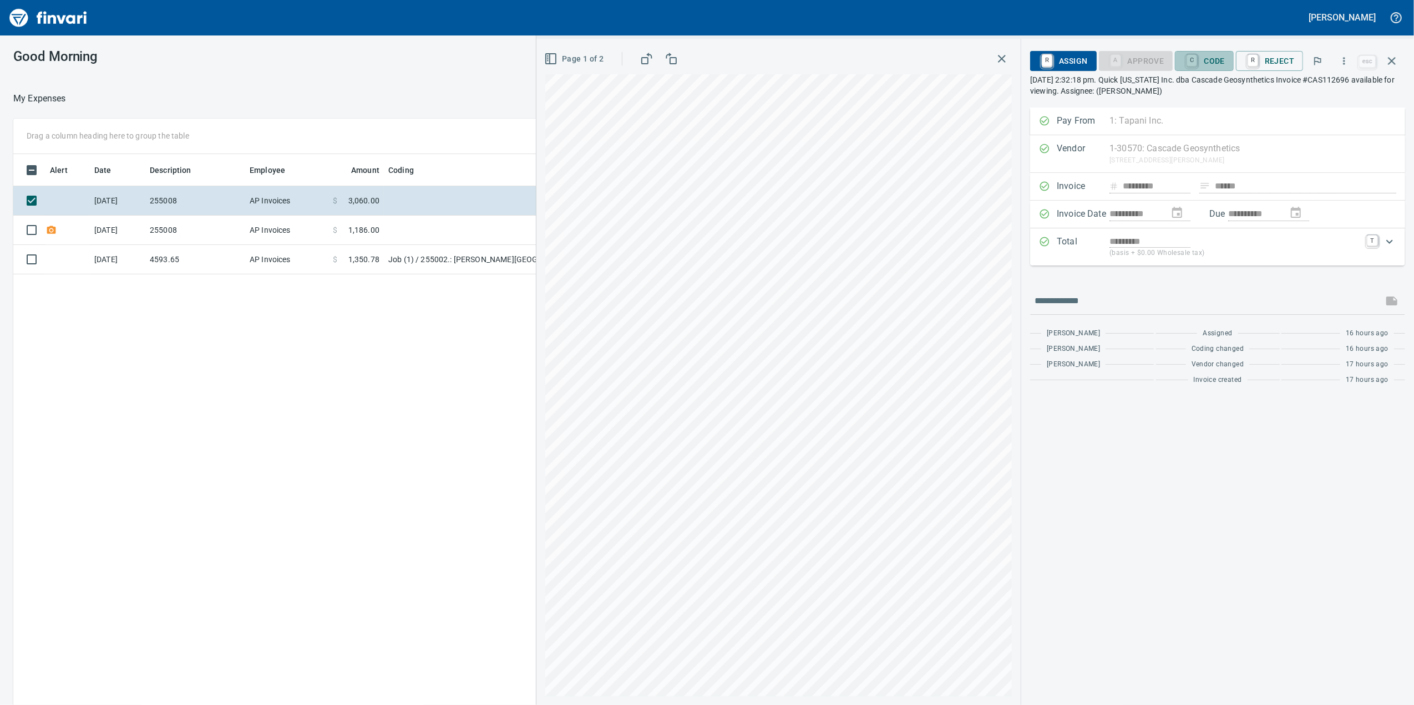
click at [1191, 52] on span "C Code" at bounding box center [1204, 61] width 41 height 19
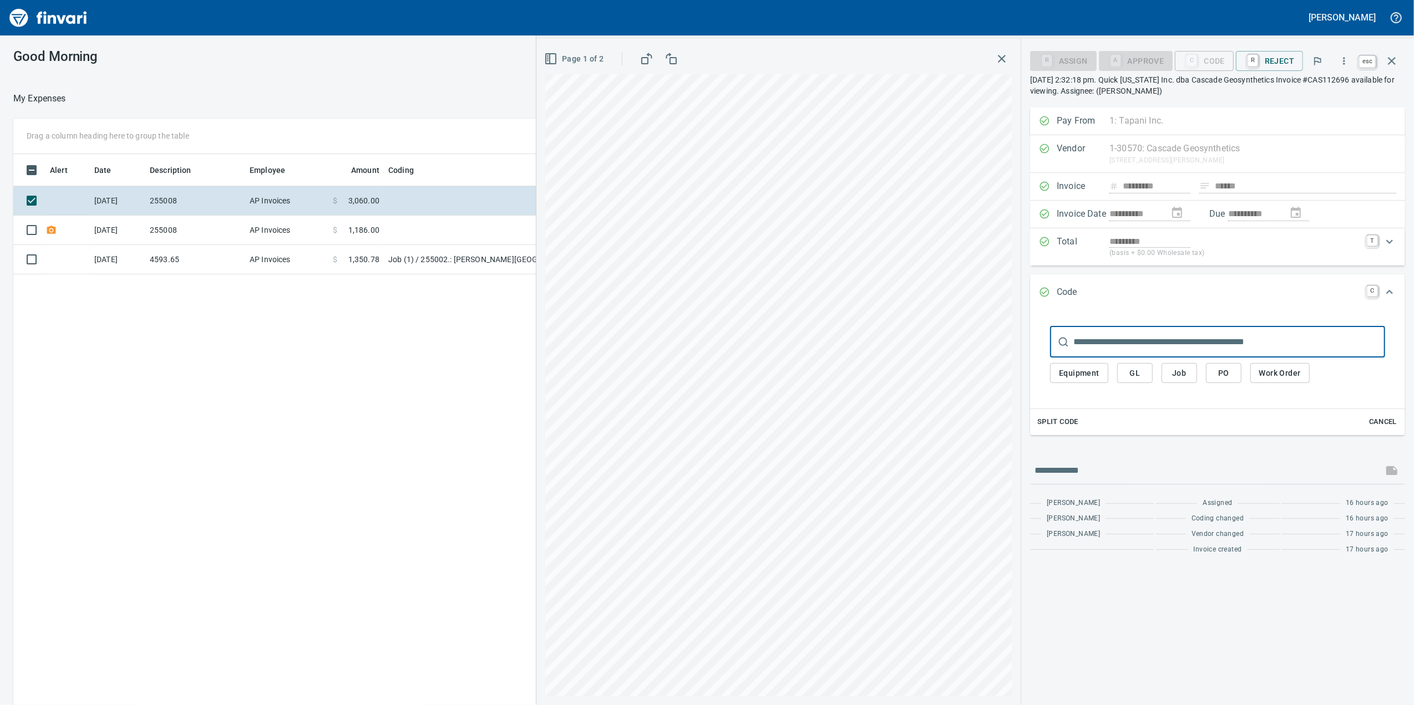
scroll to position [572, 1088]
click at [1384, 67] on button "button" at bounding box center [1391, 61] width 27 height 27
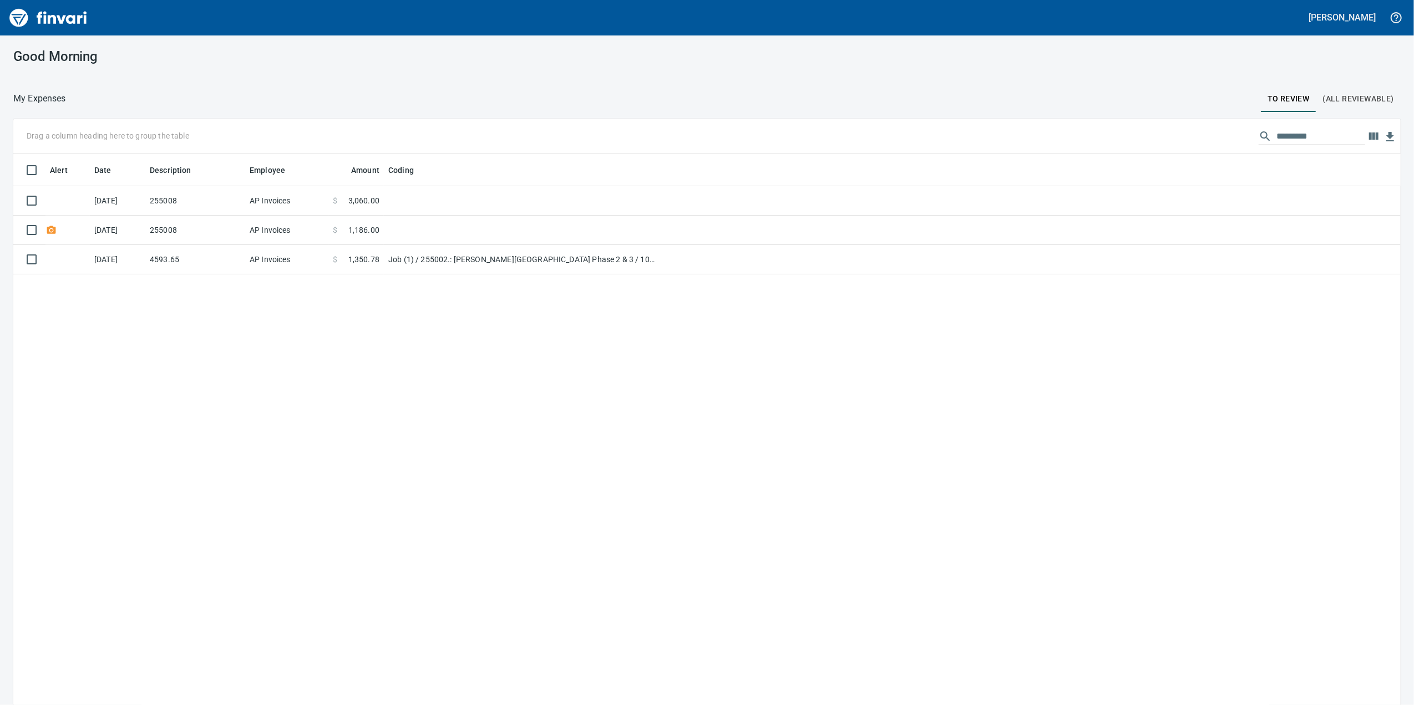
scroll to position [572, 1365]
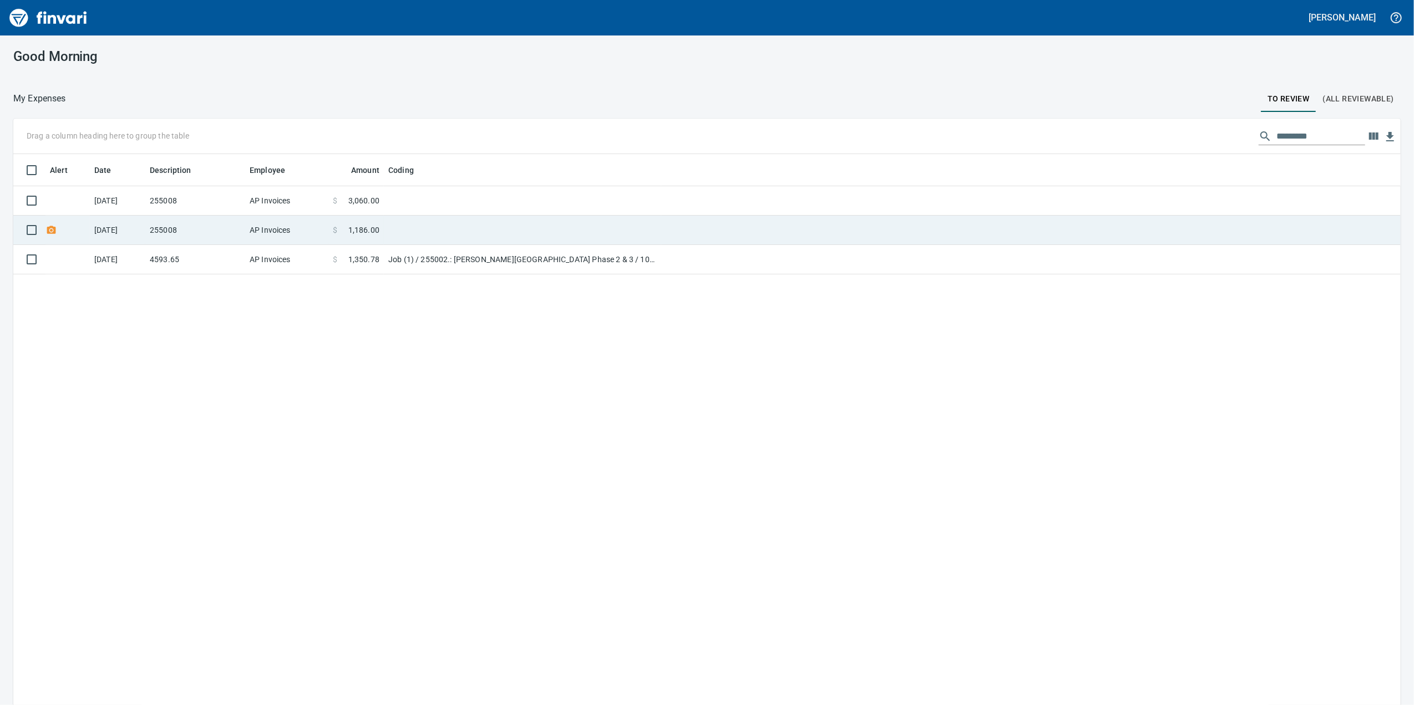
click at [475, 216] on td at bounding box center [522, 230] width 277 height 29
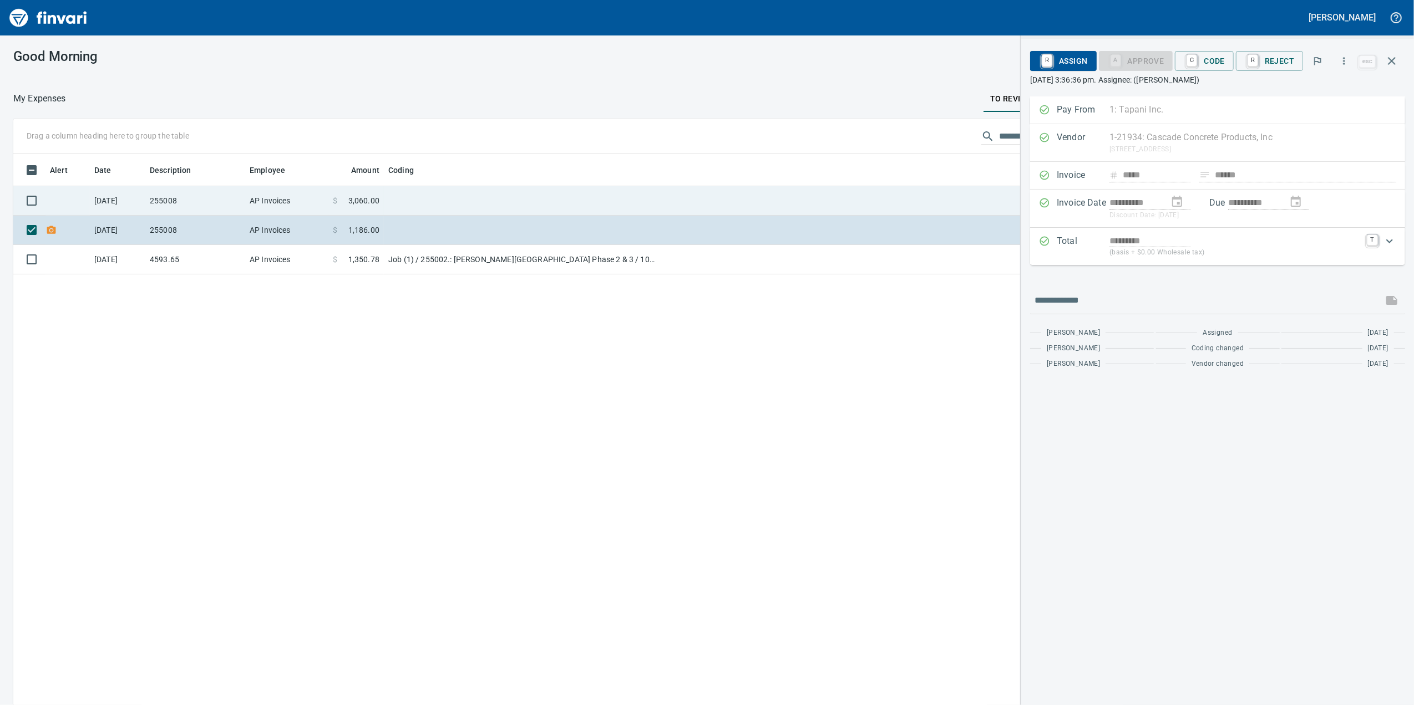
scroll to position [572, 1088]
click at [466, 198] on td at bounding box center [522, 200] width 277 height 29
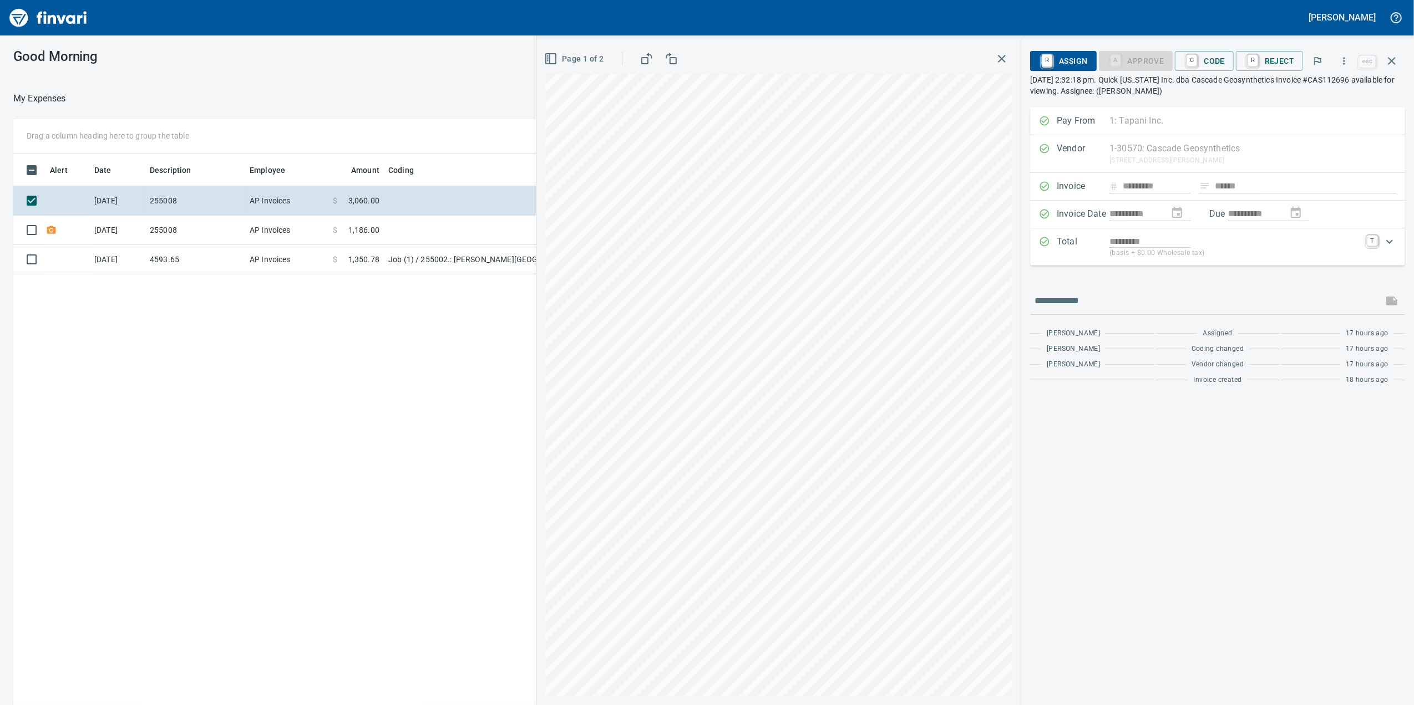
click at [1261, 250] on p "(basis + $0.00 Wholesale tax)" at bounding box center [1234, 253] width 251 height 11
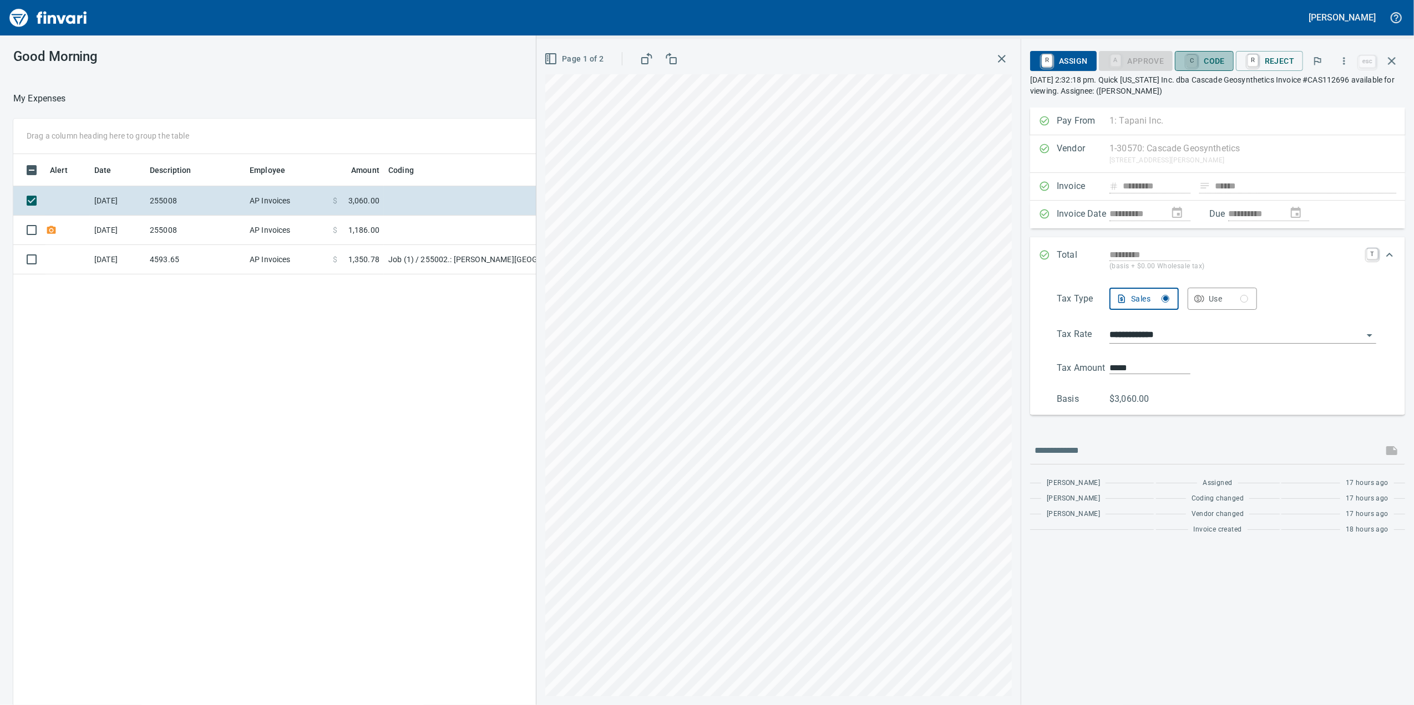
click at [1197, 61] on link "C" at bounding box center [1191, 61] width 11 height 12
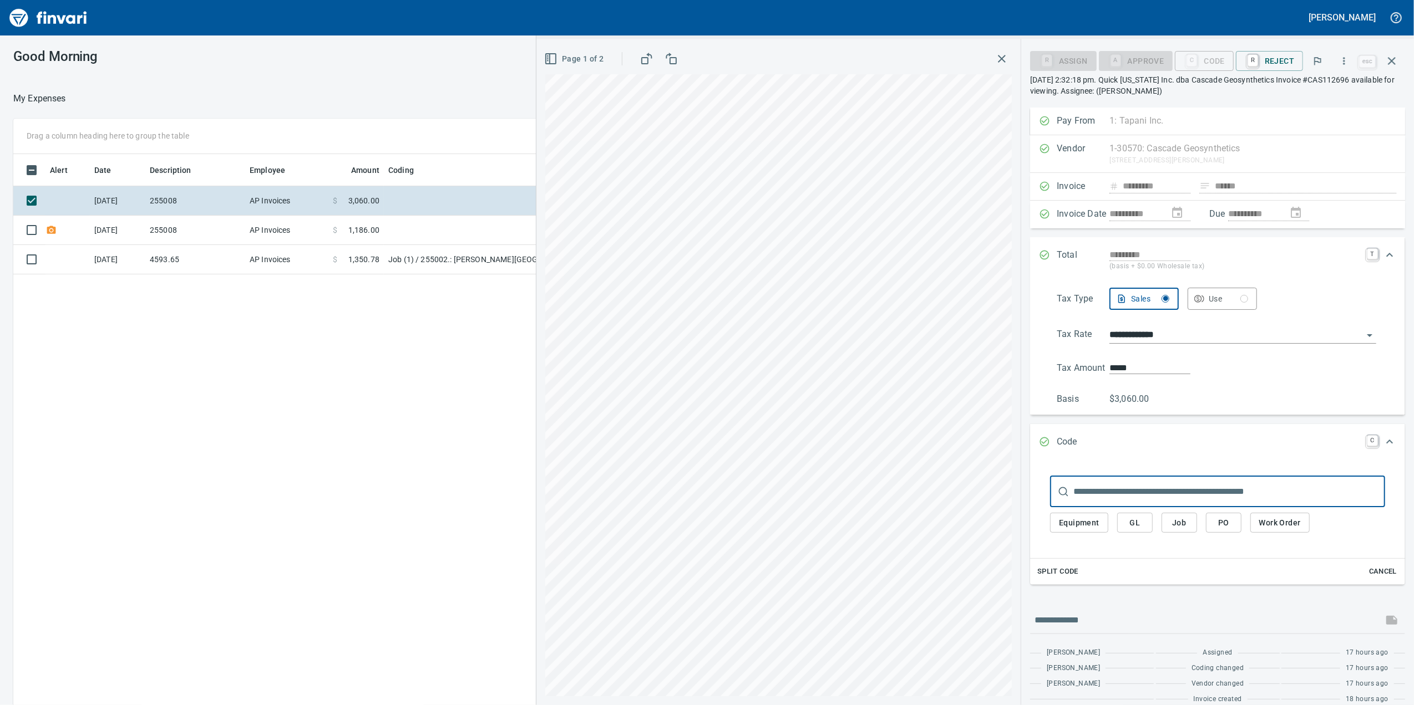
click at [1161, 494] on input "text" at bounding box center [1229, 491] width 312 height 31
click at [1174, 521] on span "Job" at bounding box center [1179, 523] width 18 height 14
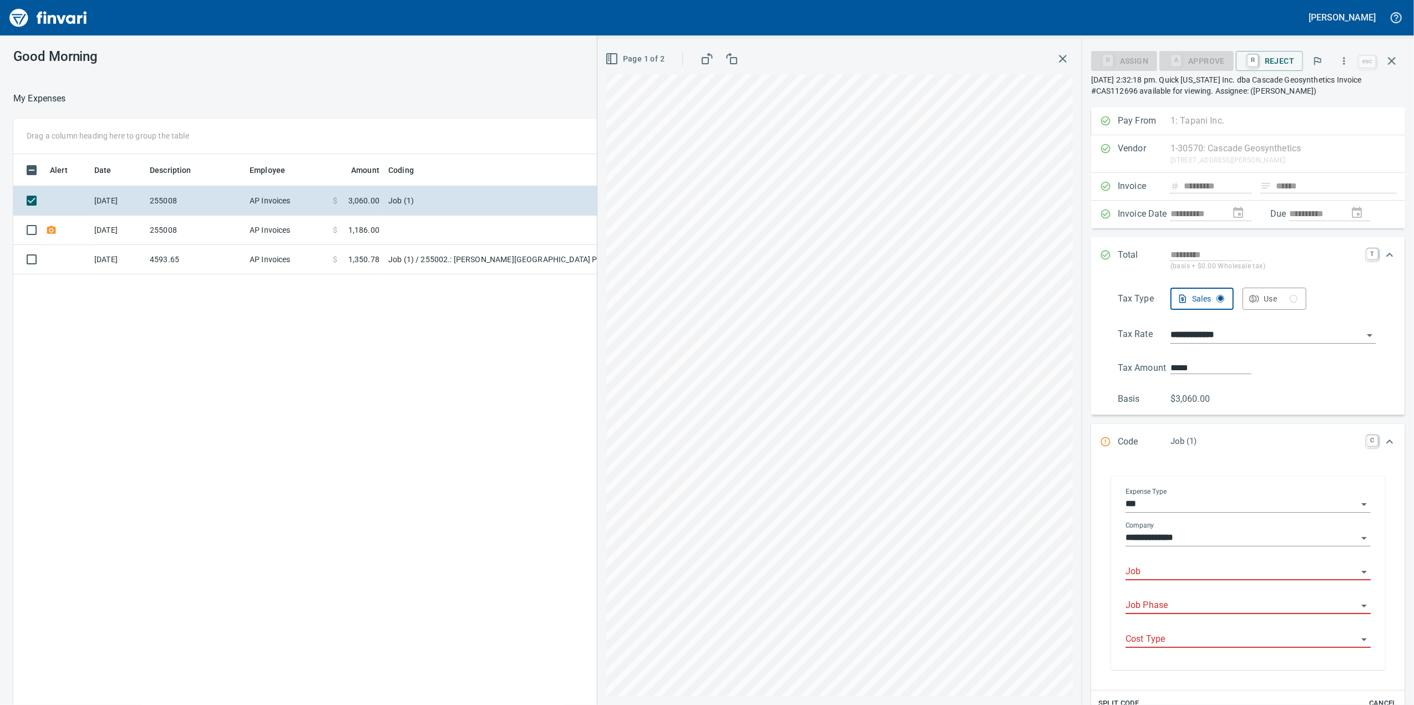
scroll to position [572, 1088]
click at [1127, 569] on input "Job" at bounding box center [1241, 573] width 232 height 16
drag, startPoint x: 1163, startPoint y: 596, endPoint x: 1155, endPoint y: 606, distance: 13.0
click at [1162, 598] on li "255008.: [GEOGRAPHIC_DATA]" at bounding box center [1242, 603] width 234 height 27
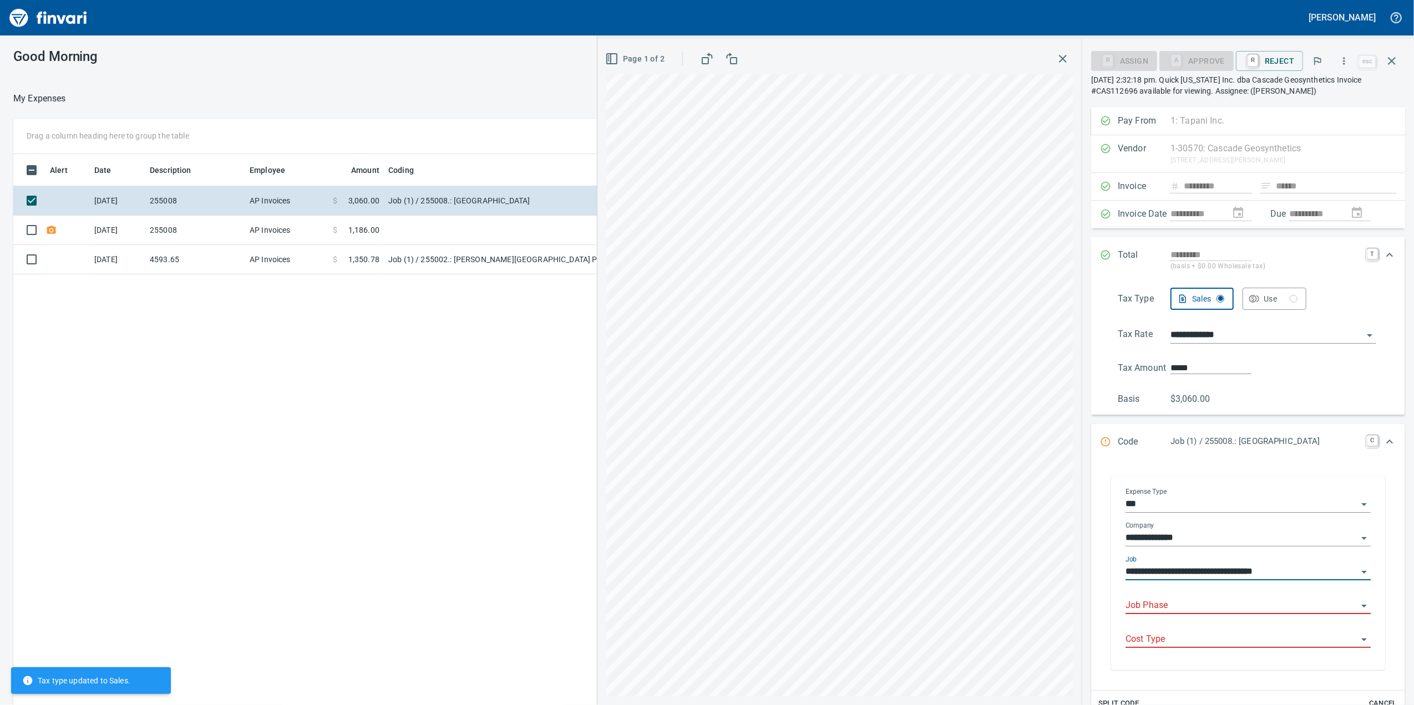
type input "**********"
click at [1150, 606] on input "Job Phase" at bounding box center [1241, 606] width 232 height 16
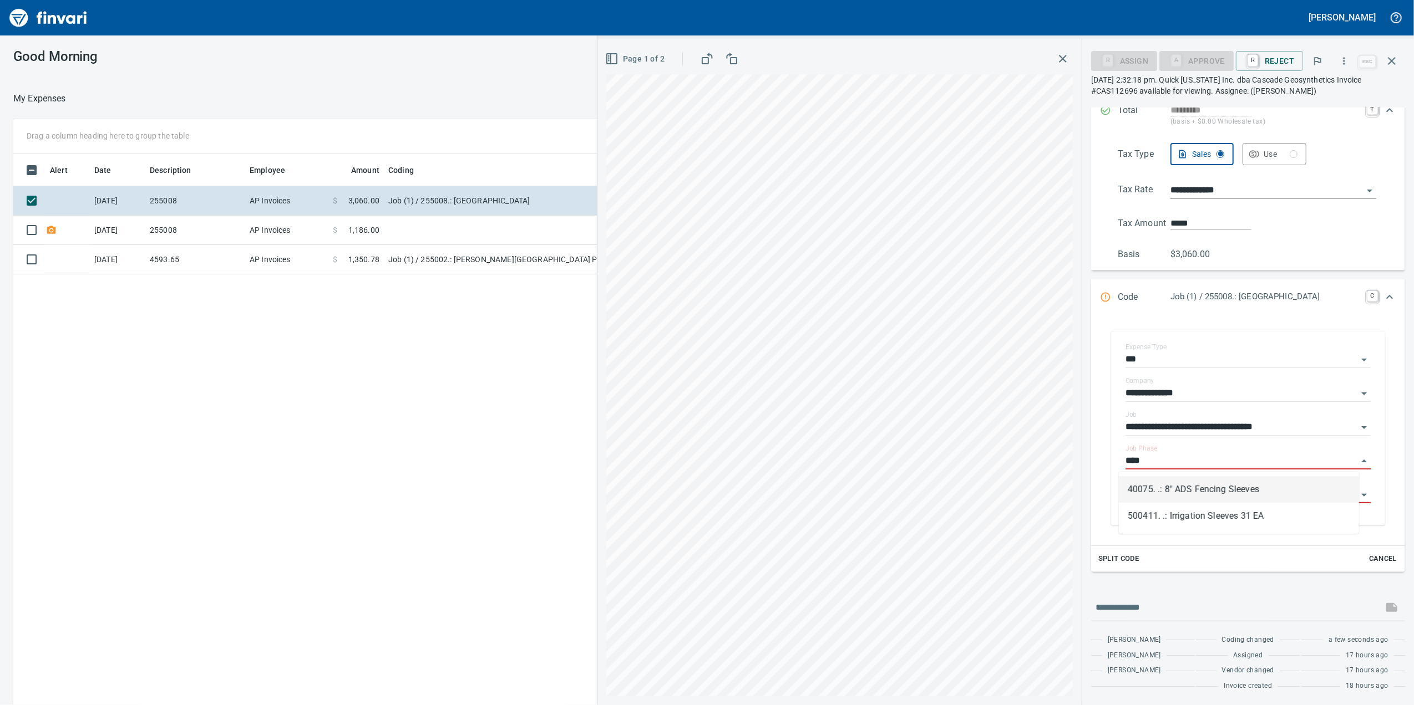
type input "****"
click at [1121, 557] on span "Split Code" at bounding box center [1118, 559] width 41 height 13
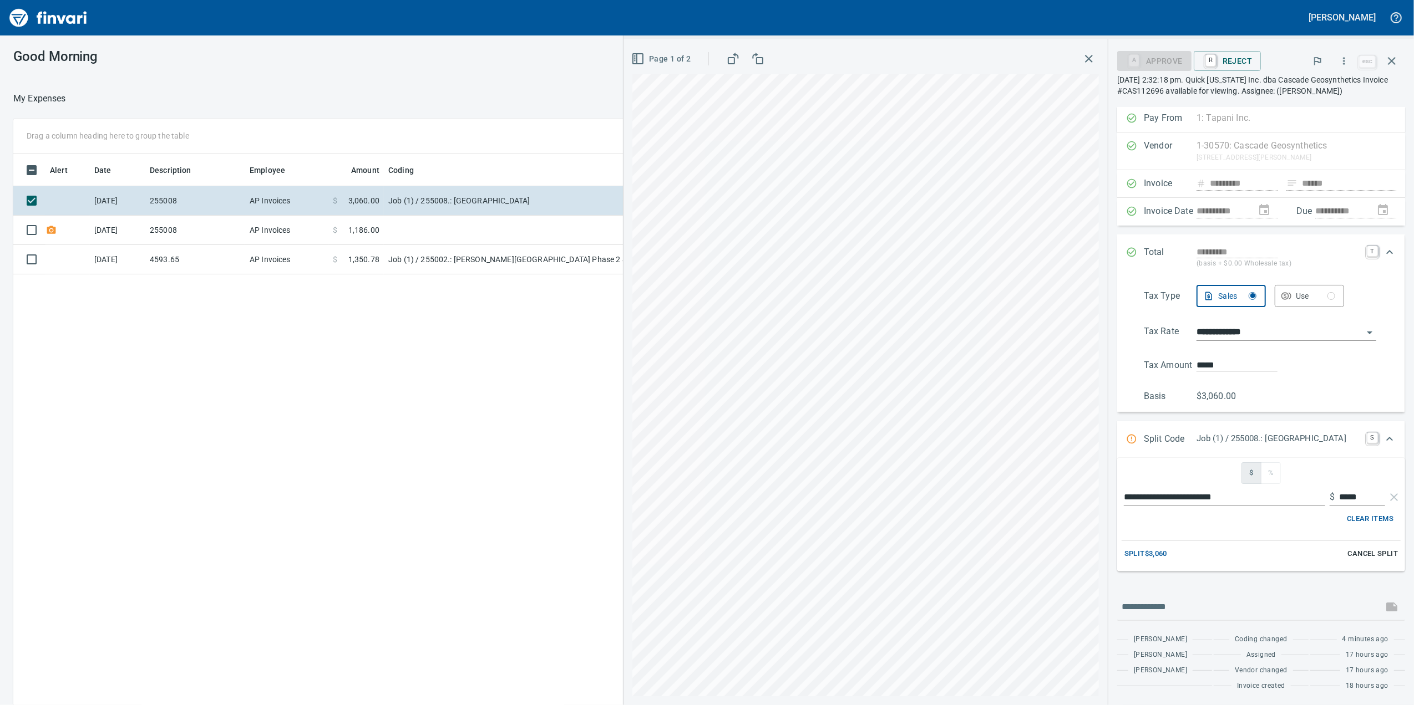
scroll to position [6, 0]
drag, startPoint x: 1203, startPoint y: 498, endPoint x: 1128, endPoint y: 489, distance: 76.0
click at [1108, 504] on div "**********" at bounding box center [1261, 405] width 306 height 601
click at [1325, 558] on div "Split $3,060 Cancel Split" at bounding box center [1260, 554] width 279 height 17
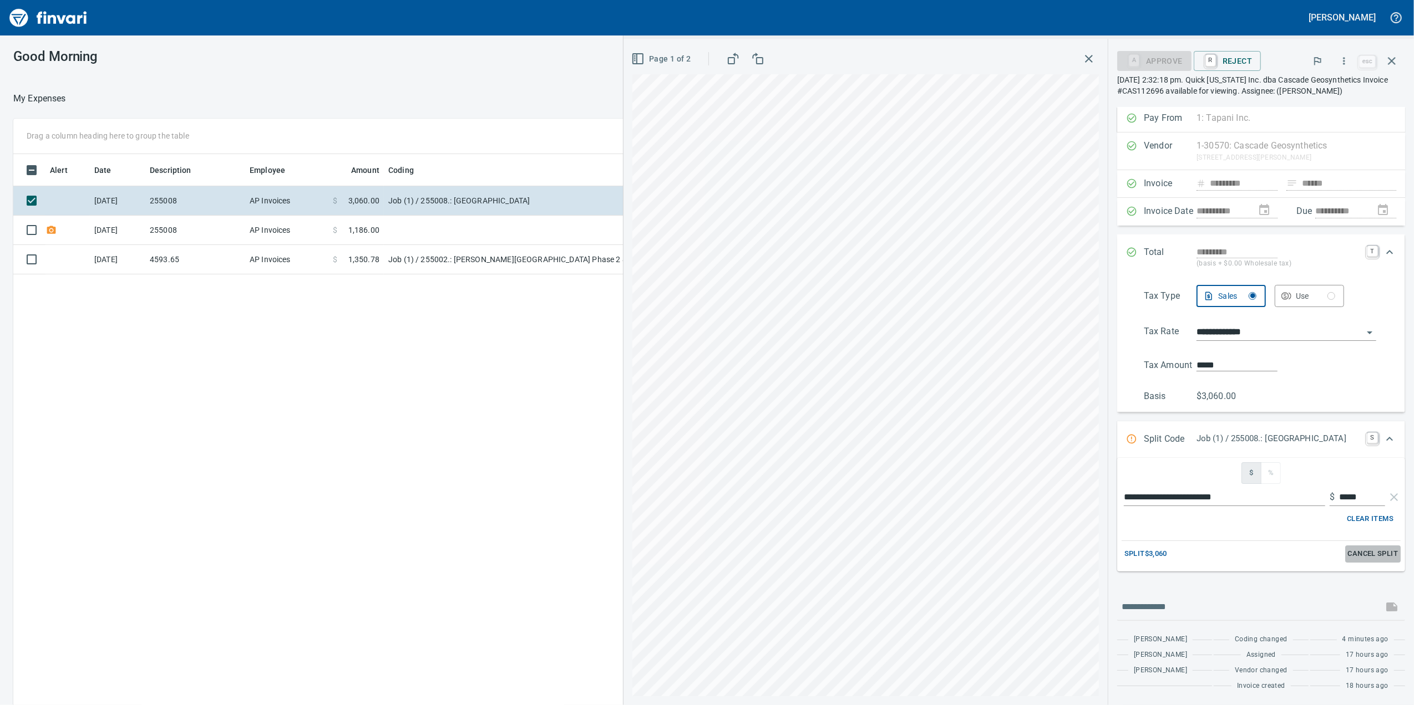
click at [1348, 559] on span "Cancel Split" at bounding box center [1373, 554] width 50 height 13
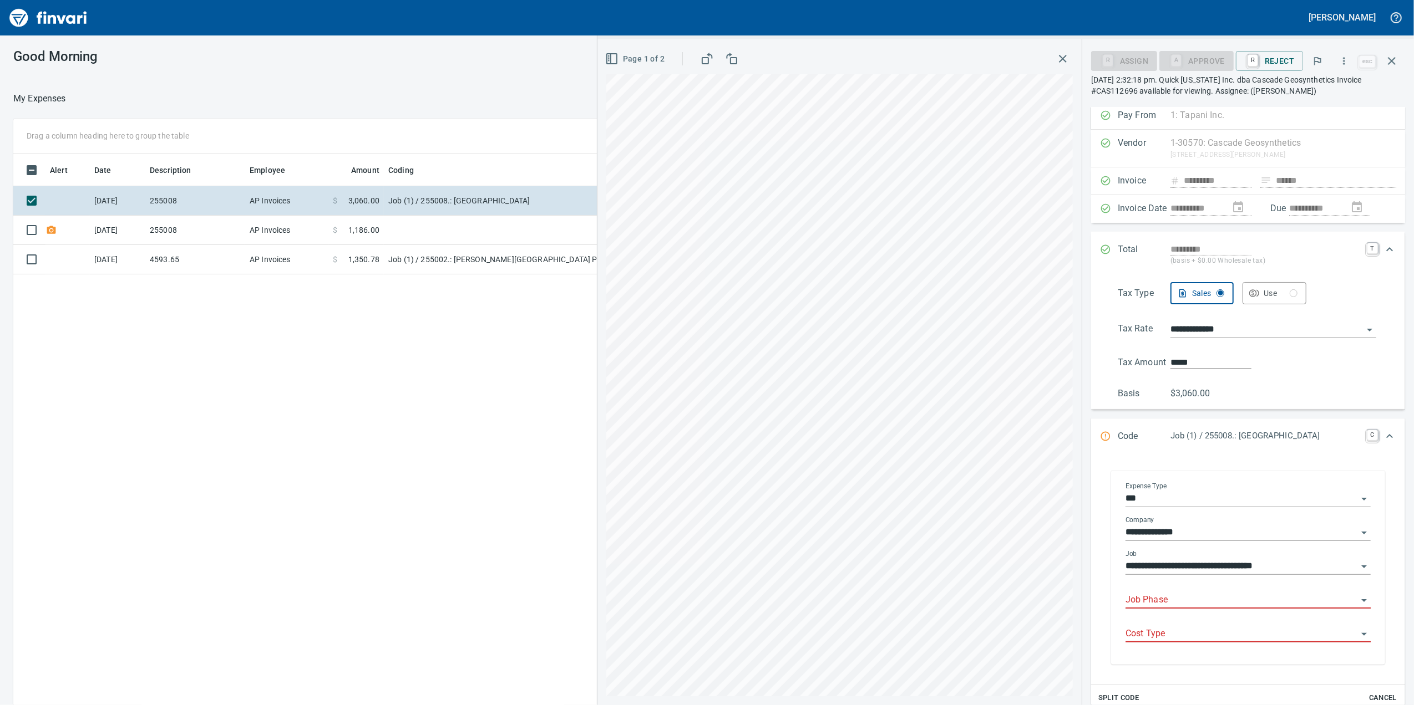
click at [1163, 604] on input "Job Phase" at bounding box center [1241, 601] width 232 height 16
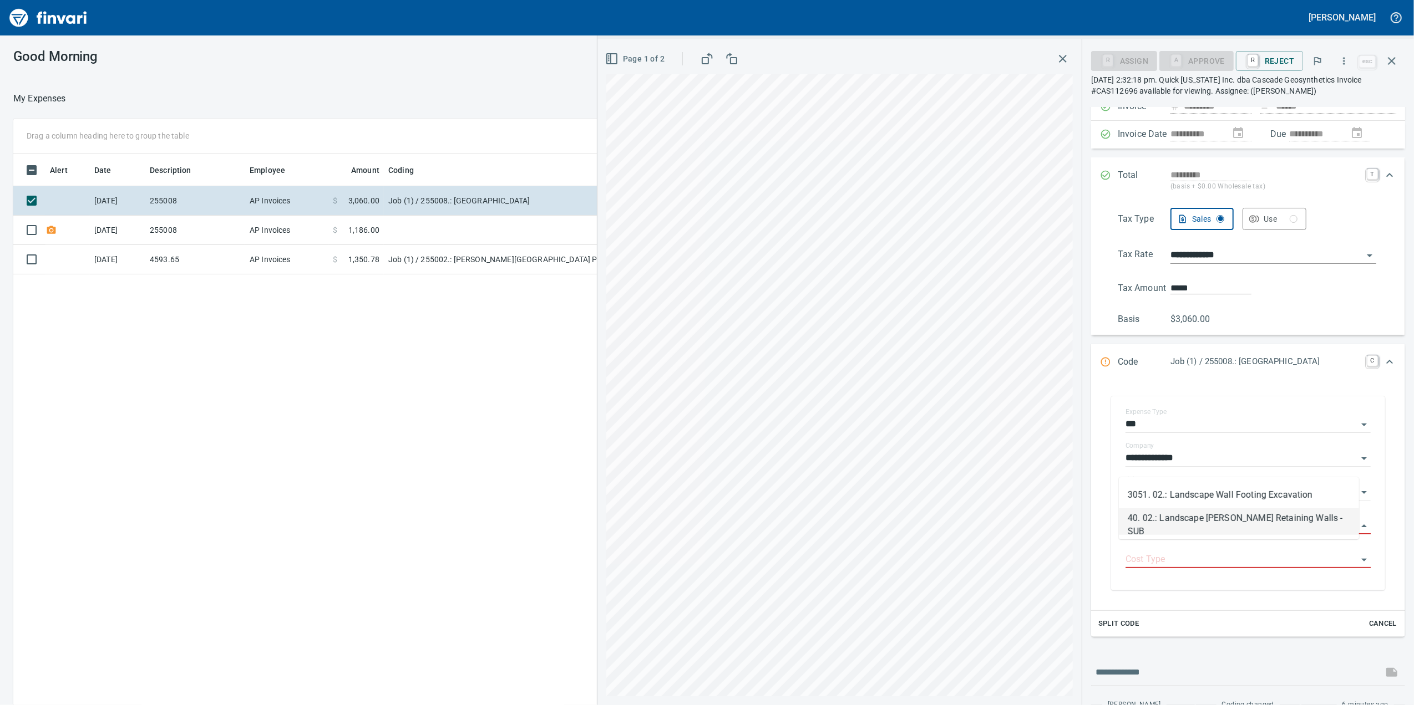
scroll to position [148, 0]
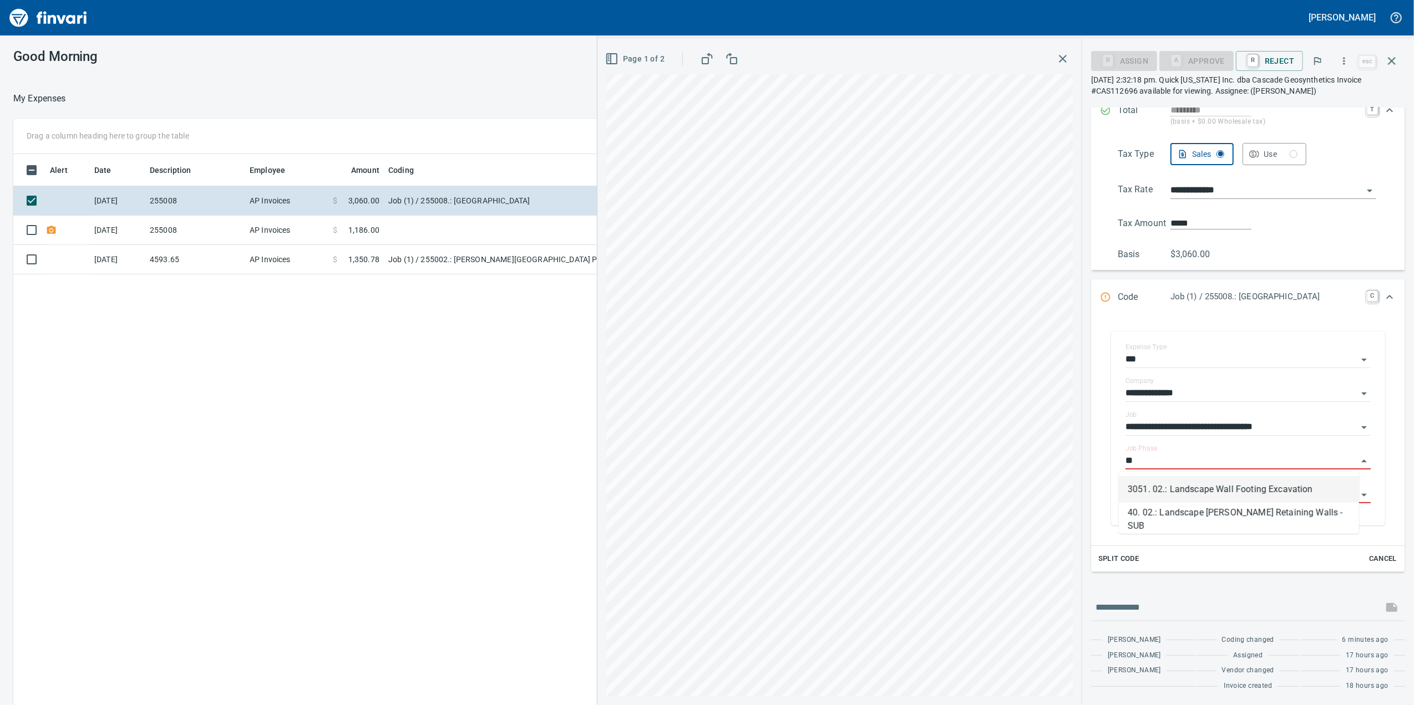
type input "*"
click at [1199, 519] on li "250502. 02.: Landacape [PERSON_NAME] Block Purchase Wall Materials" at bounding box center [1239, 516] width 240 height 27
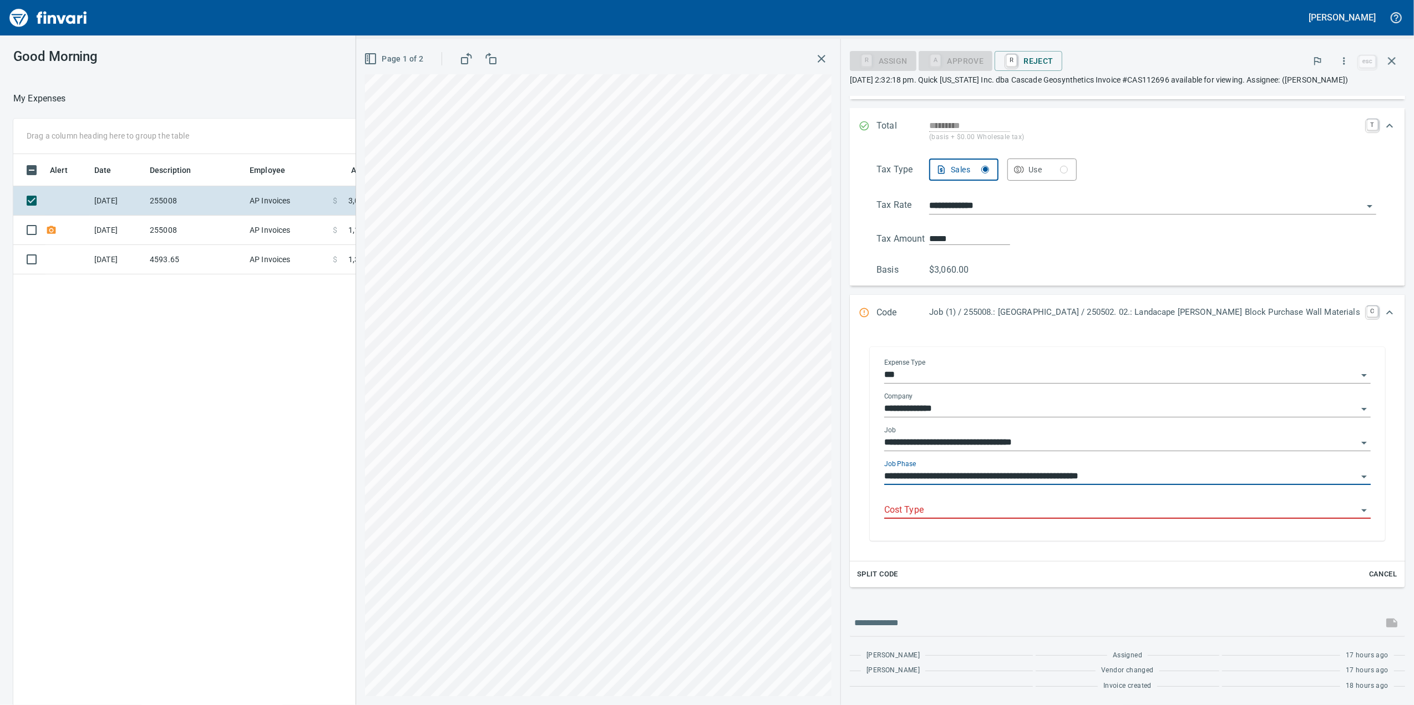
scroll to position [136, 0]
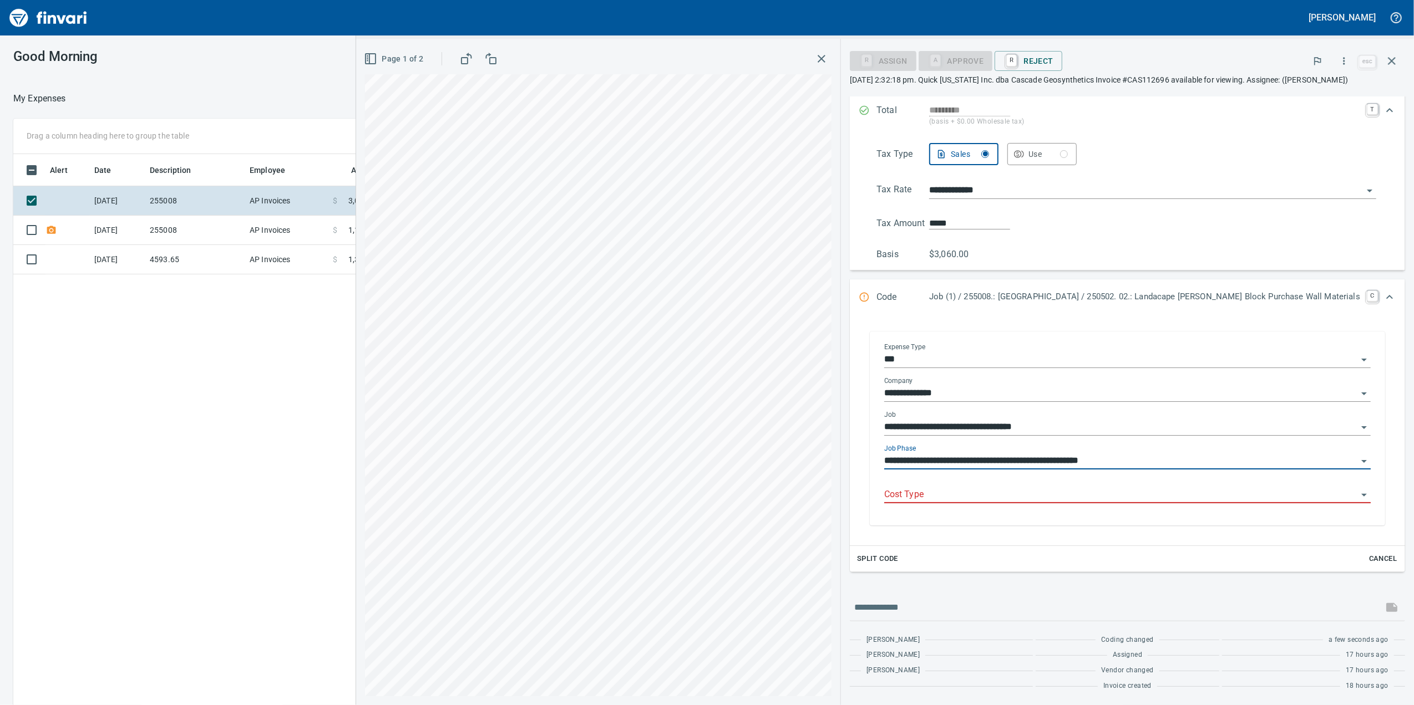
type input "**********"
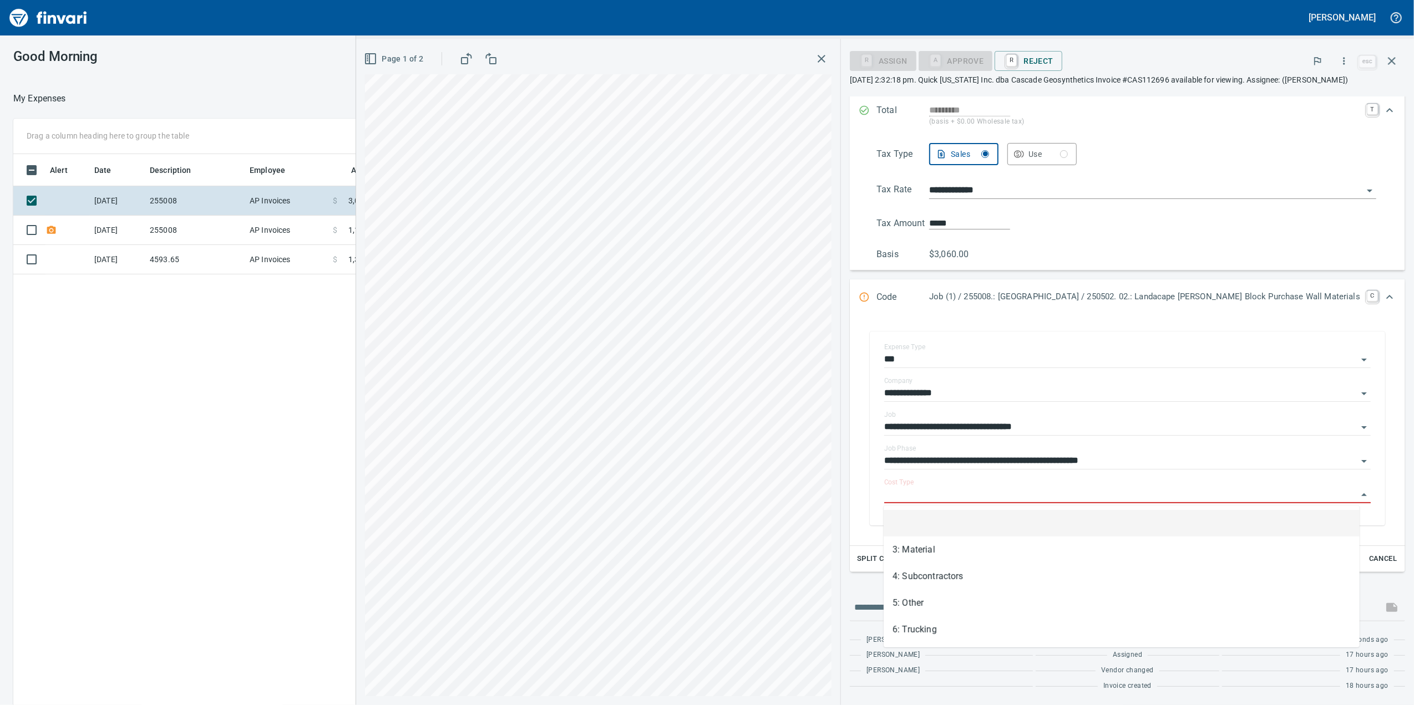
drag, startPoint x: 1136, startPoint y: 502, endPoint x: 1132, endPoint y: 509, distance: 7.7
click at [1132, 509] on body "**********" at bounding box center [707, 352] width 1414 height 705
drag, startPoint x: 997, startPoint y: 560, endPoint x: 1129, endPoint y: 82, distance: 496.0
click at [997, 560] on li "3: Material" at bounding box center [1121, 550] width 476 height 27
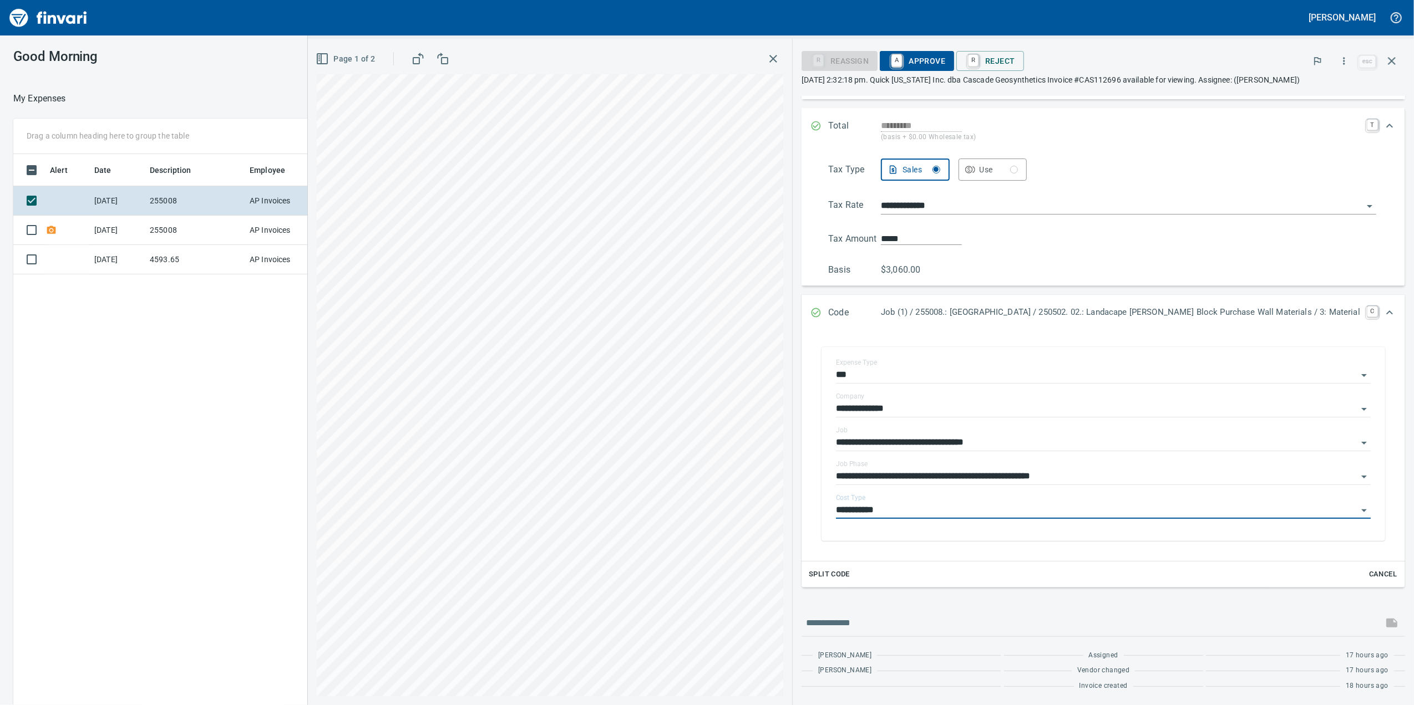
type input "**********"
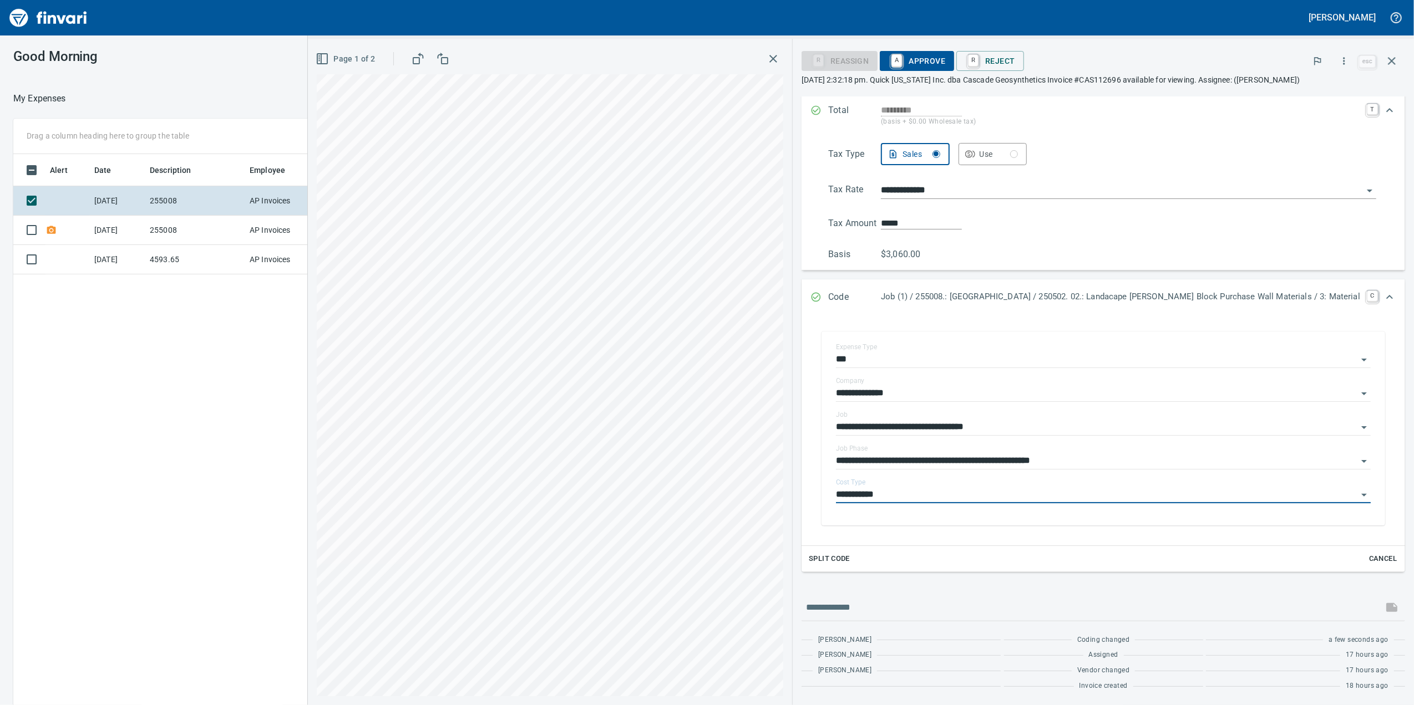
click at [911, 63] on span "A Approve" at bounding box center [916, 61] width 57 height 19
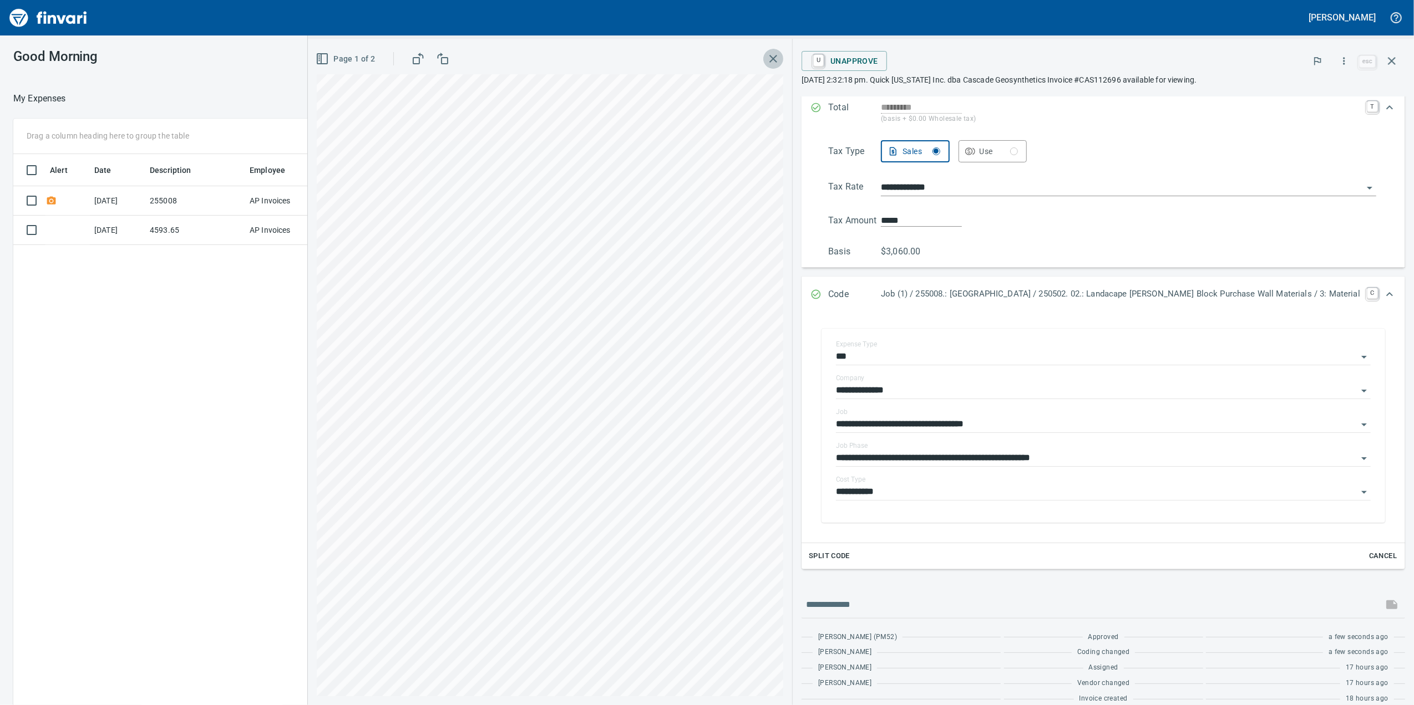
click at [770, 63] on icon "button" at bounding box center [772, 58] width 13 height 13
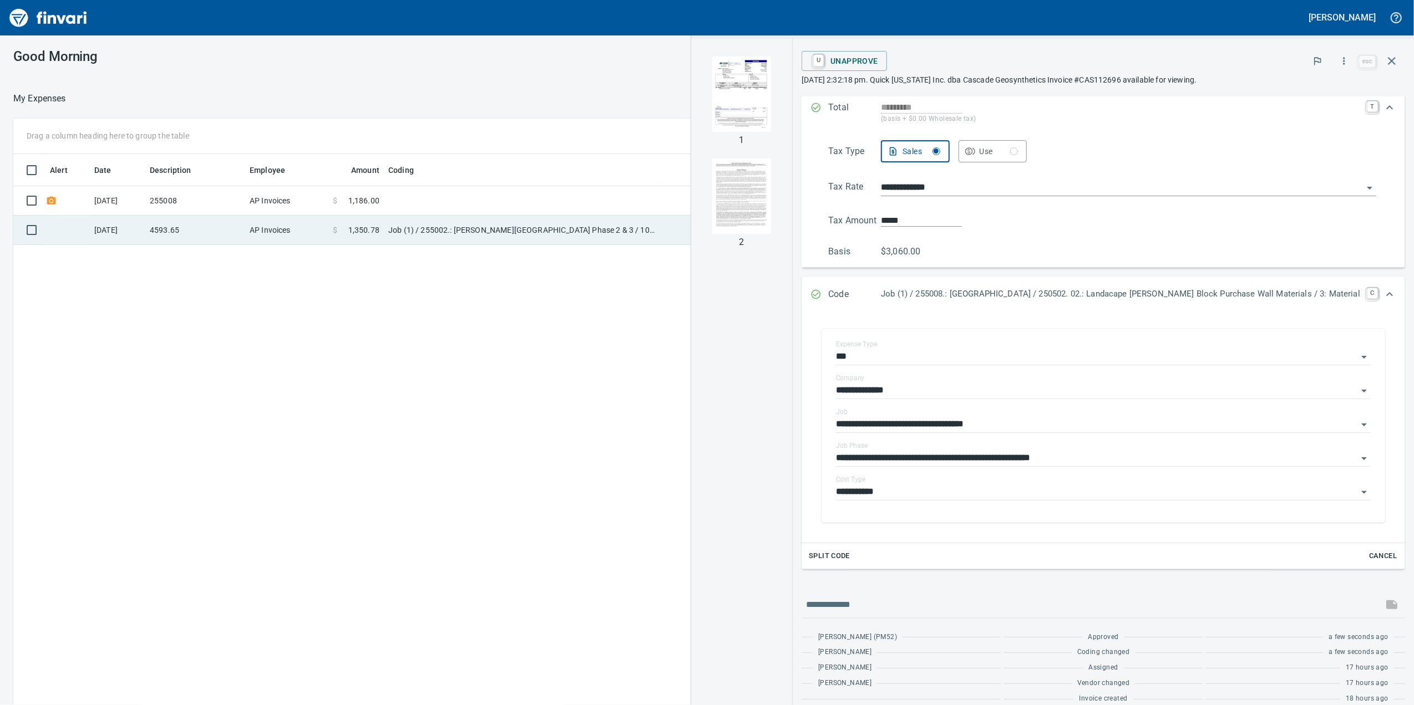
drag, startPoint x: 307, startPoint y: 201, endPoint x: 305, endPoint y: 219, distance: 17.9
click at [307, 202] on td "AP Invoices" at bounding box center [286, 200] width 83 height 29
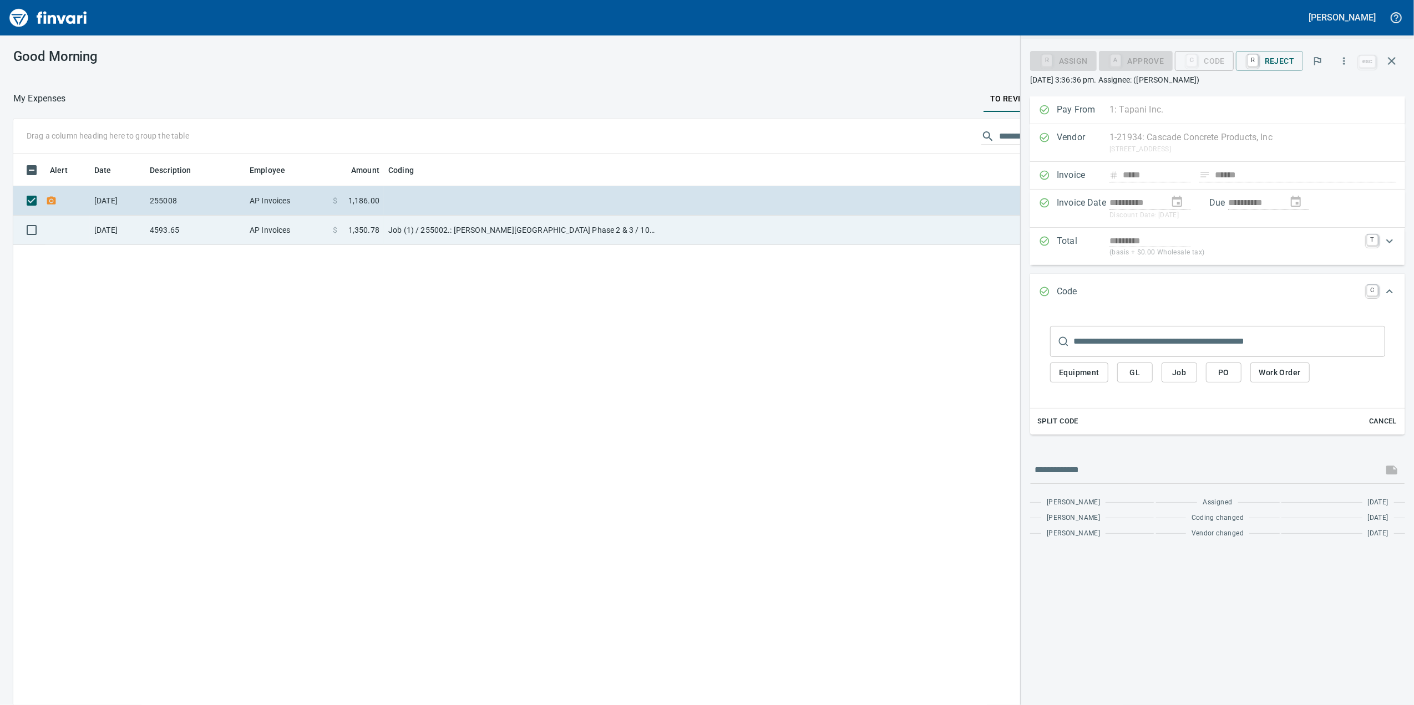
click at [305, 220] on td "AP Invoices" at bounding box center [286, 230] width 83 height 29
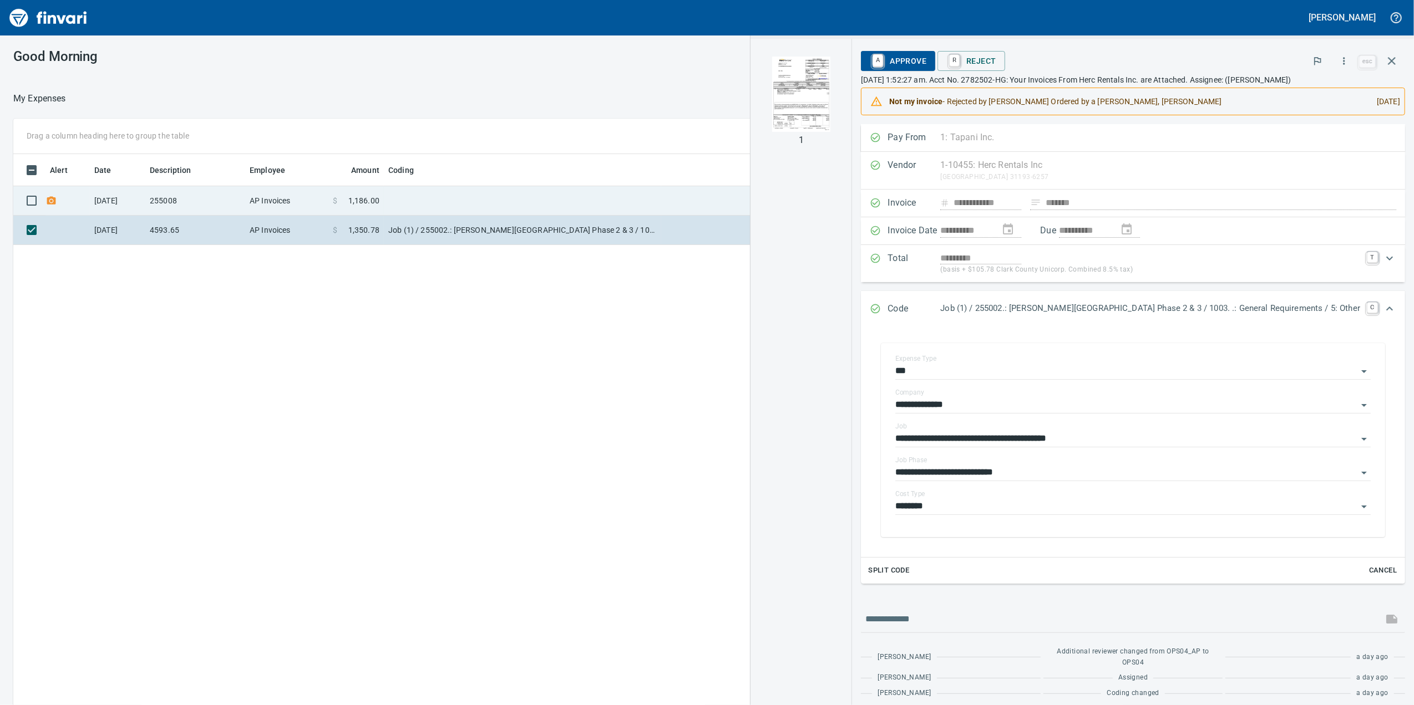
click at [254, 212] on tbody "[DATE] 255008 AP Invoices $ 1,186.00 [DATE] 4593.65 AP Invoices $ 1,350.78 Job …" at bounding box center [568, 215] width 1110 height 59
drag, startPoint x: 254, startPoint y: 212, endPoint x: 189, endPoint y: 205, distance: 65.2
click at [196, 209] on td "255008" at bounding box center [195, 200] width 100 height 29
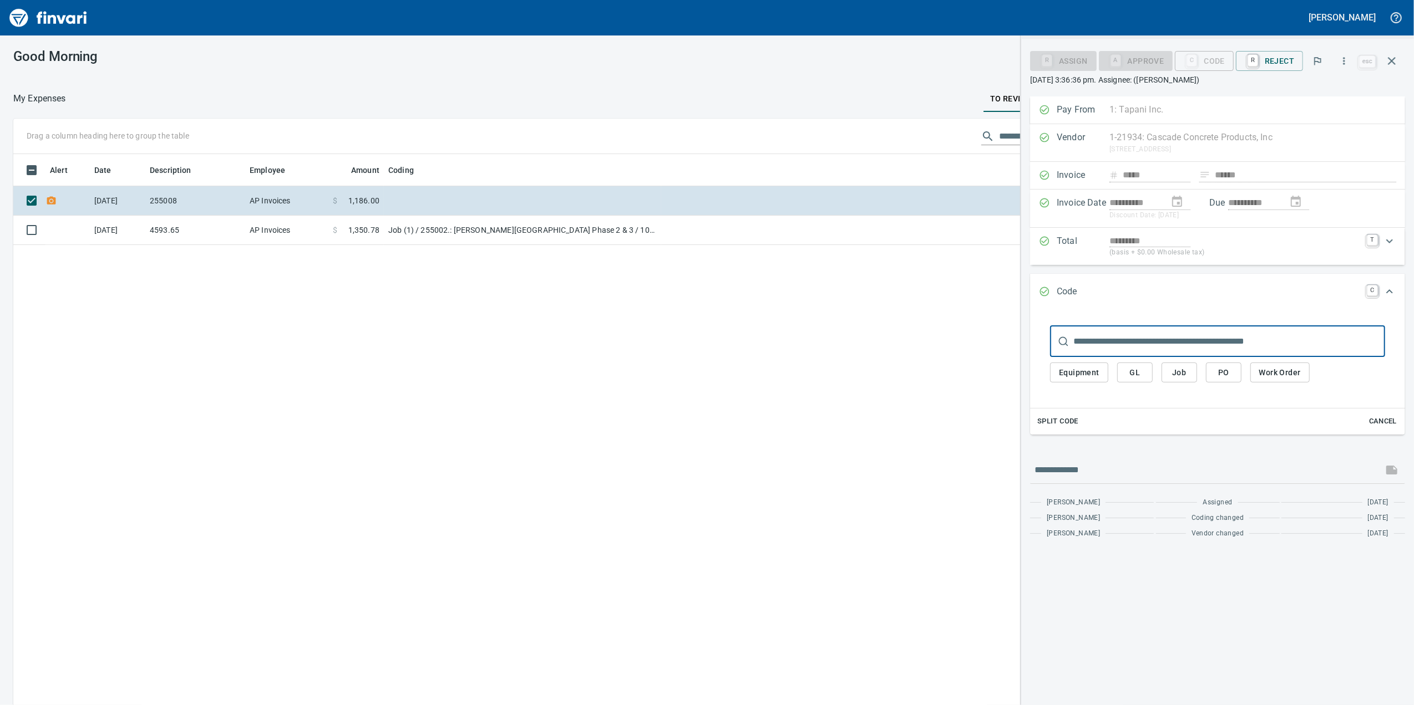
click at [1236, 148] on div "Vendor 1-21934: Cascade Concrete Products, Inc [STREET_ADDRESS] Clear" at bounding box center [1217, 143] width 375 height 38
click at [1196, 302] on div "Code C" at bounding box center [1217, 292] width 375 height 37
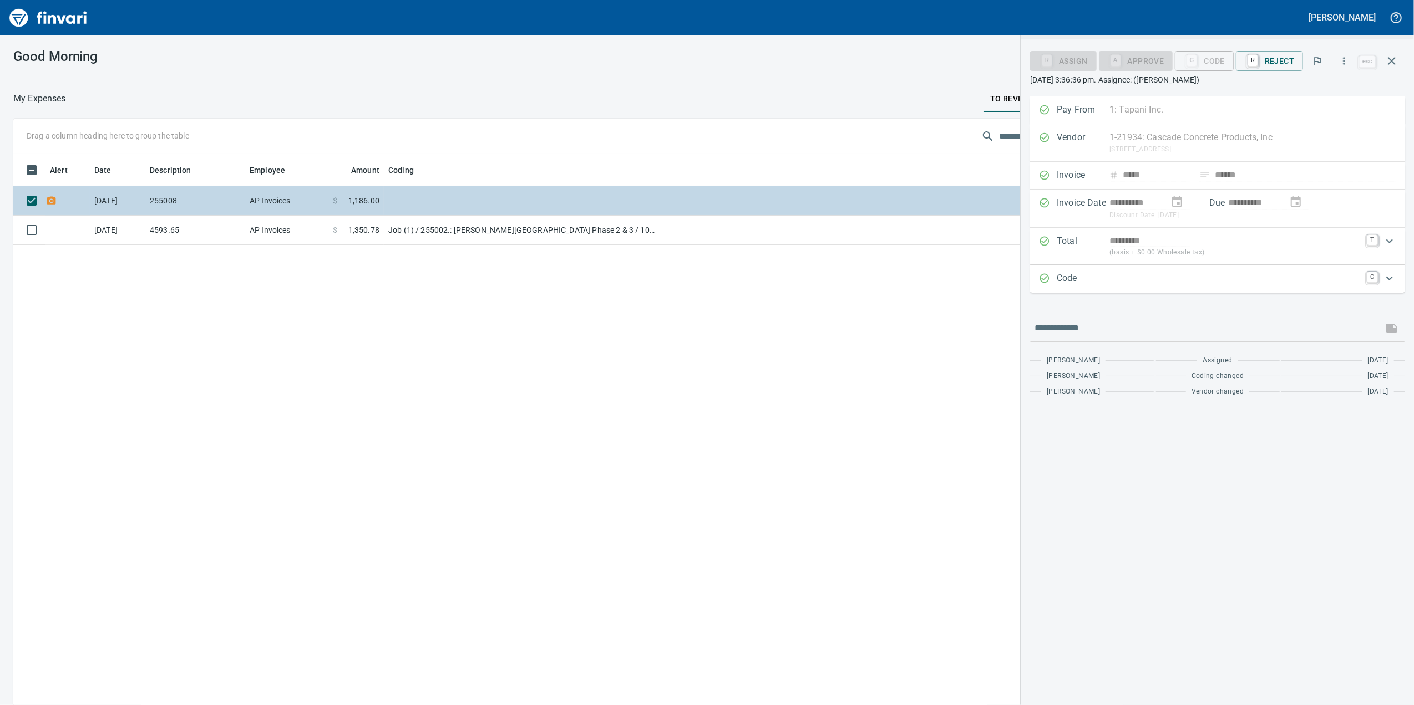
click at [49, 200] on icon at bounding box center [51, 201] width 11 height 11
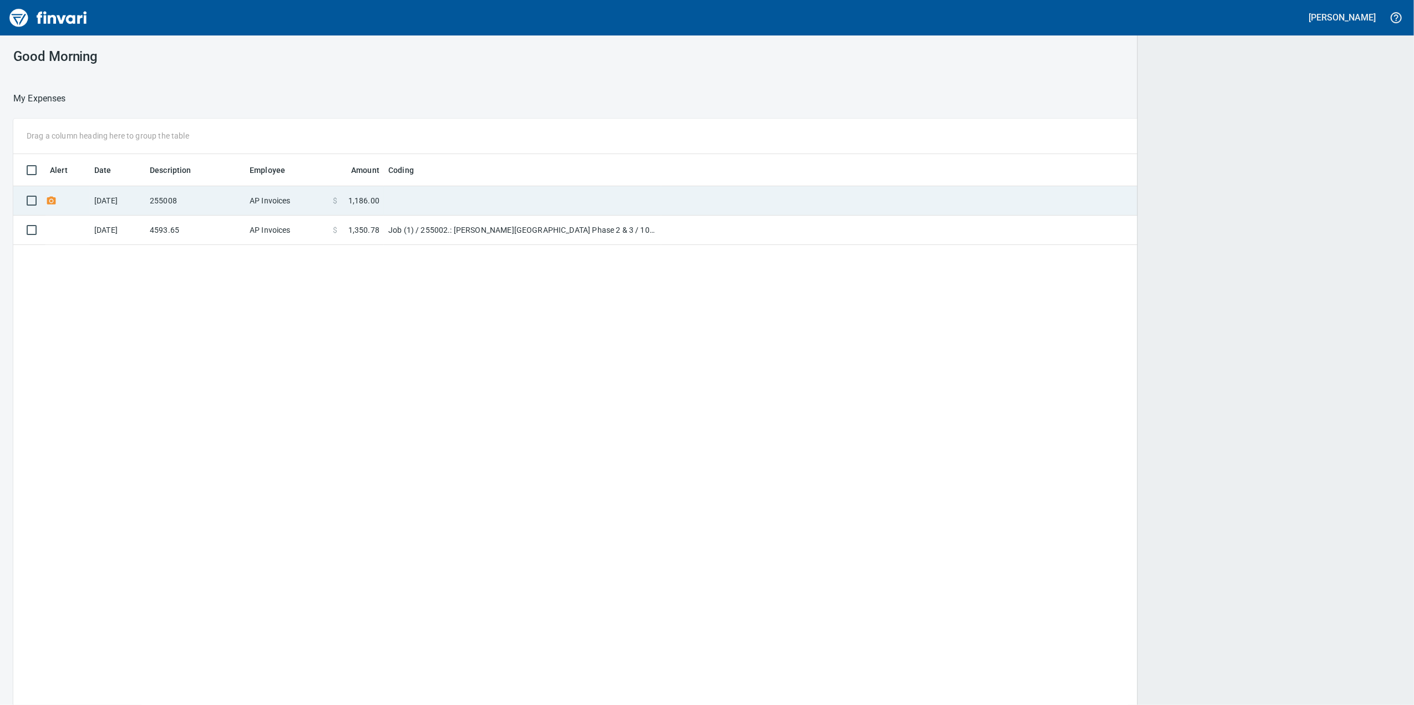
scroll to position [1, 1]
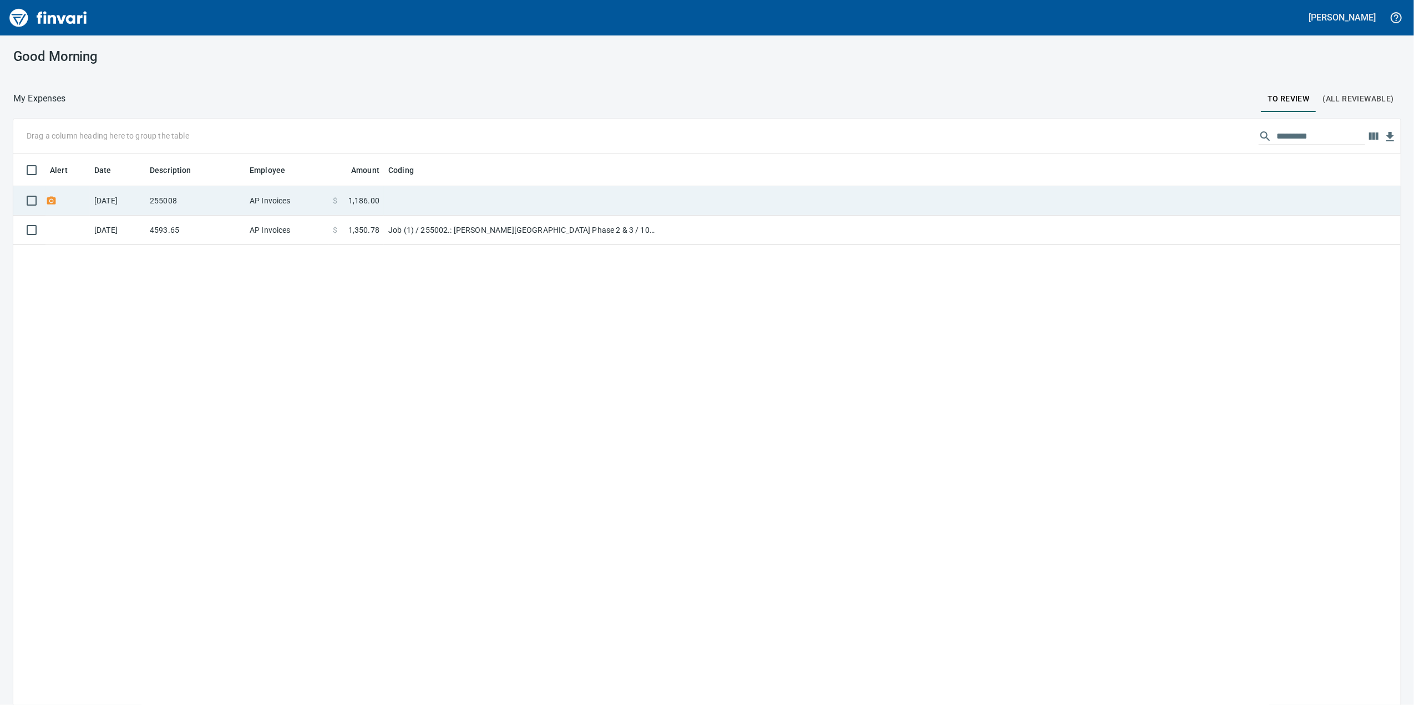
click at [49, 200] on icon at bounding box center [51, 201] width 11 height 11
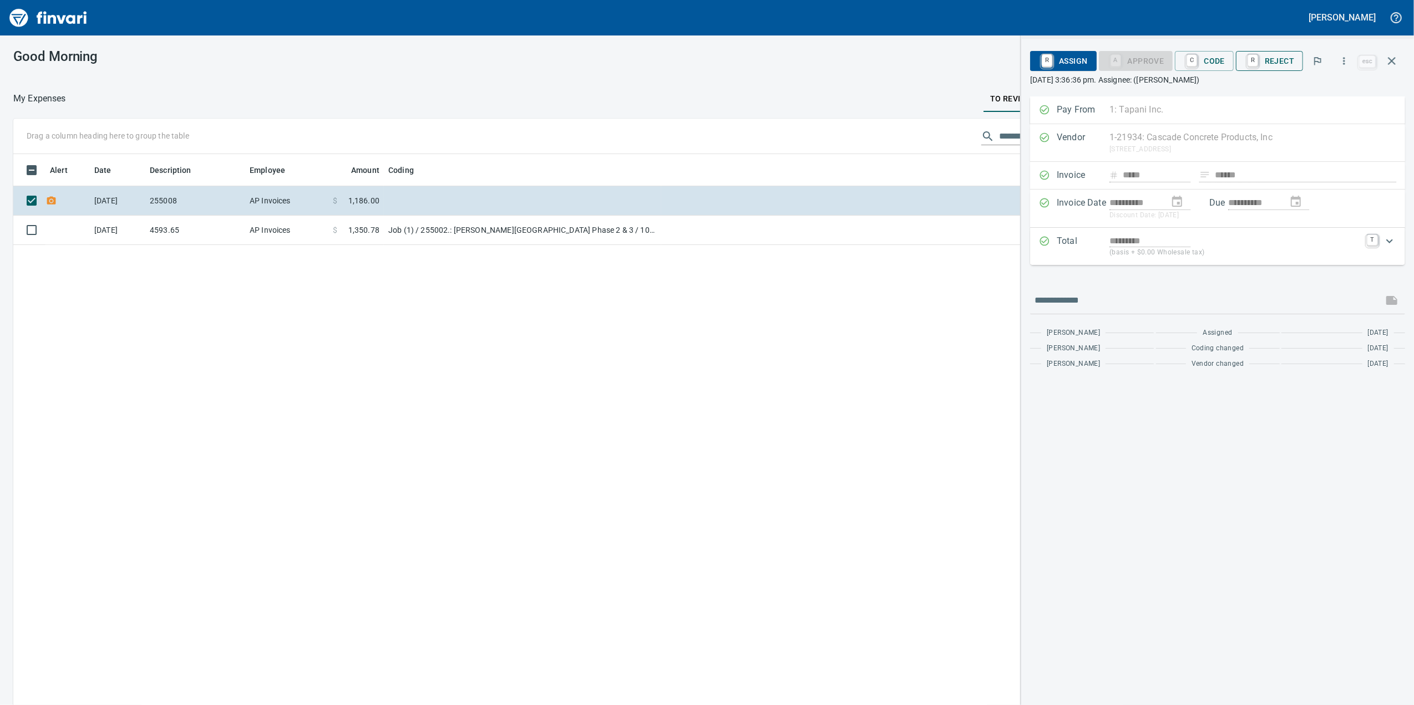
scroll to position [572, 1088]
click at [1281, 64] on span "R Reject" at bounding box center [1269, 61] width 49 height 19
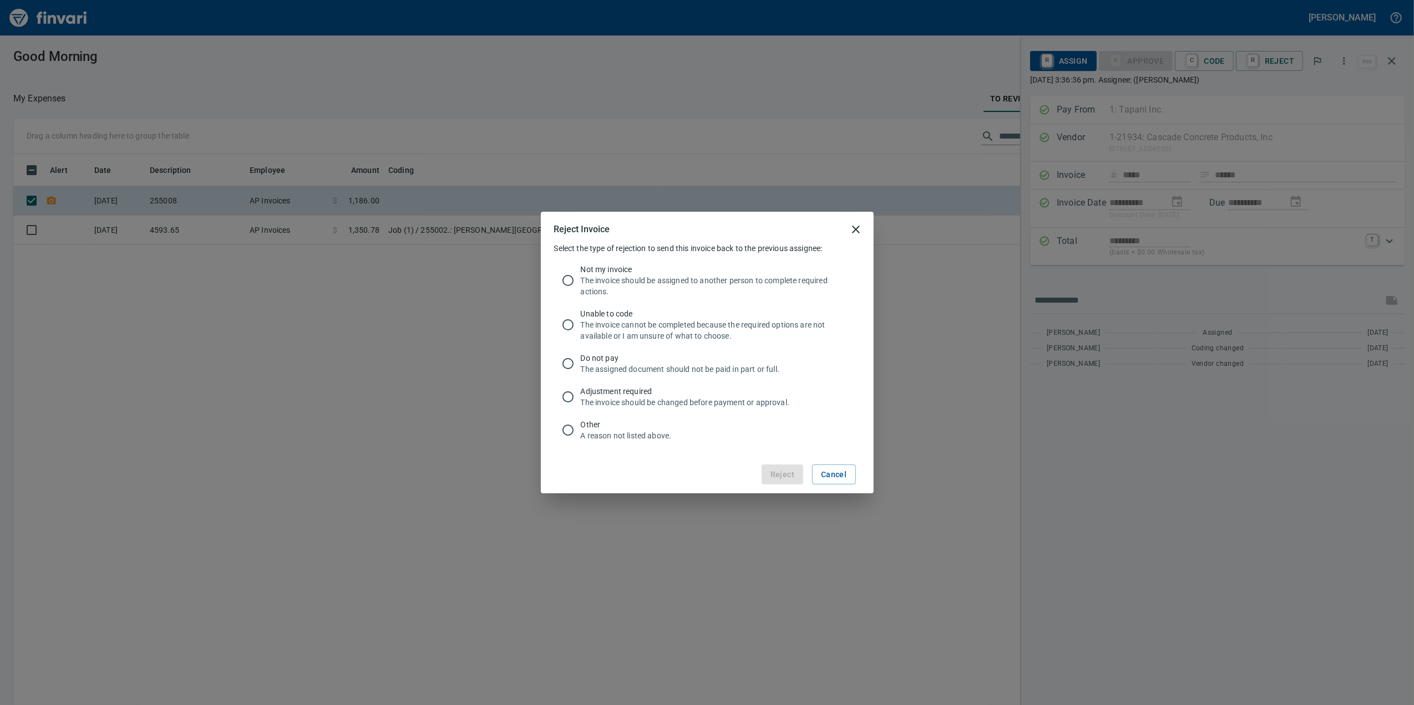
click at [864, 227] on button "close" at bounding box center [855, 229] width 27 height 27
